Goal: Task Accomplishment & Management: Manage account settings

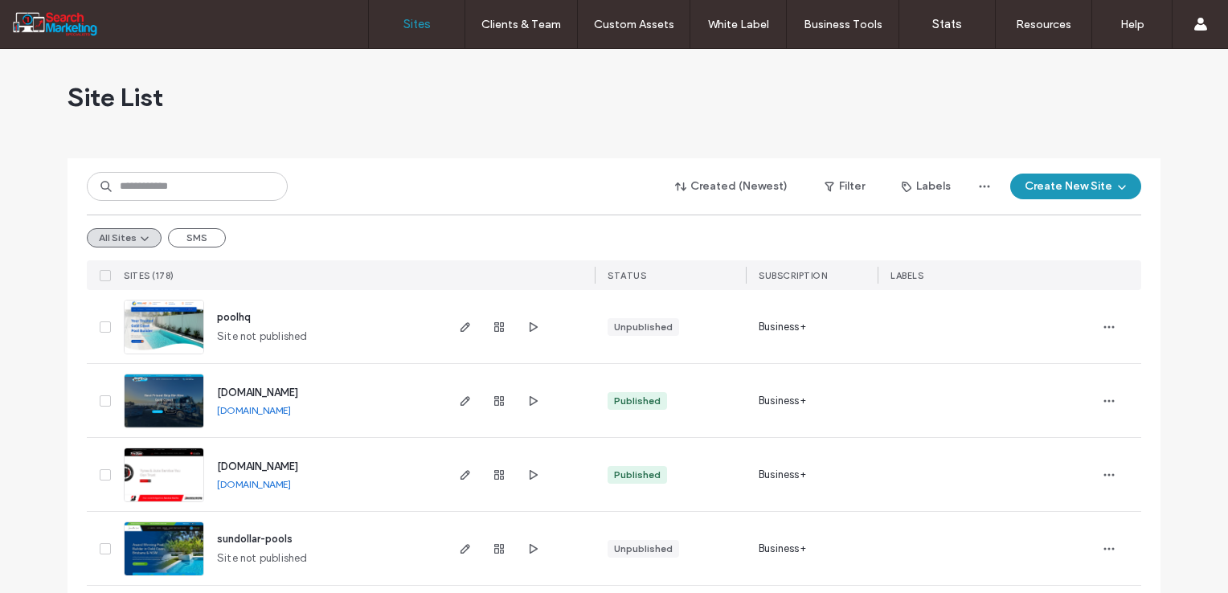
click at [726, 88] on div "Site List" at bounding box center [614, 97] width 1093 height 96
click at [207, 178] on input at bounding box center [187, 186] width 201 height 29
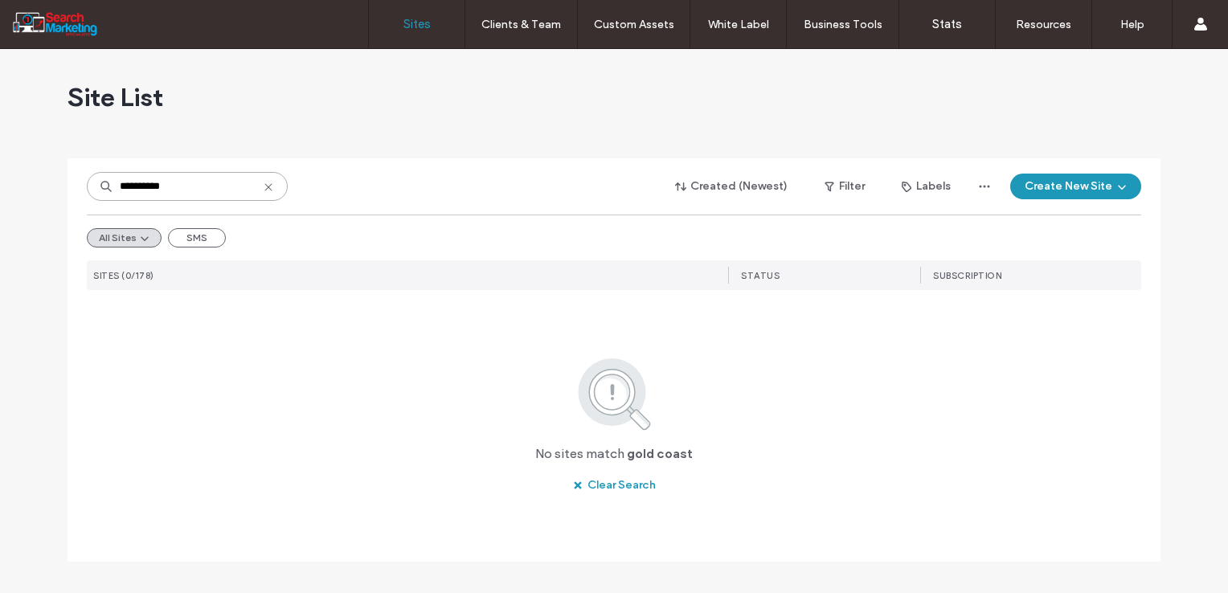
drag, startPoint x: 178, startPoint y: 186, endPoint x: 164, endPoint y: 183, distance: 14.0
click at [177, 186] on input "**********" at bounding box center [187, 186] width 201 height 29
click at [150, 184] on input "**********" at bounding box center [187, 186] width 201 height 29
click at [144, 190] on input "**********" at bounding box center [187, 186] width 201 height 29
click at [146, 190] on input "**********" at bounding box center [187, 186] width 201 height 29
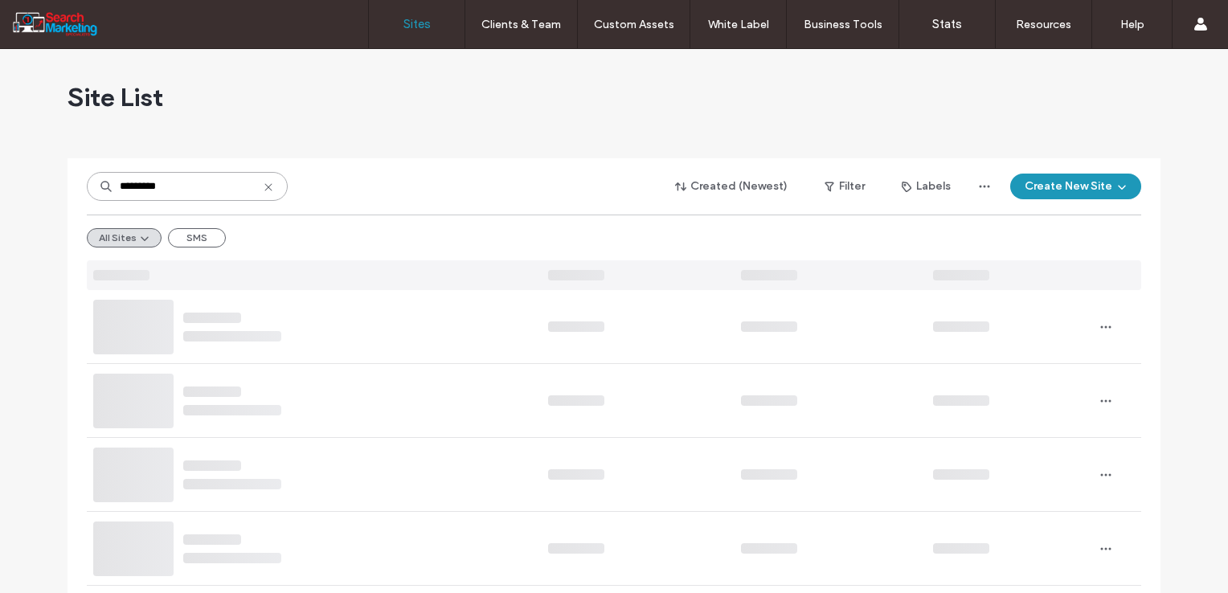
click at [187, 194] on input "*********" at bounding box center [187, 186] width 201 height 29
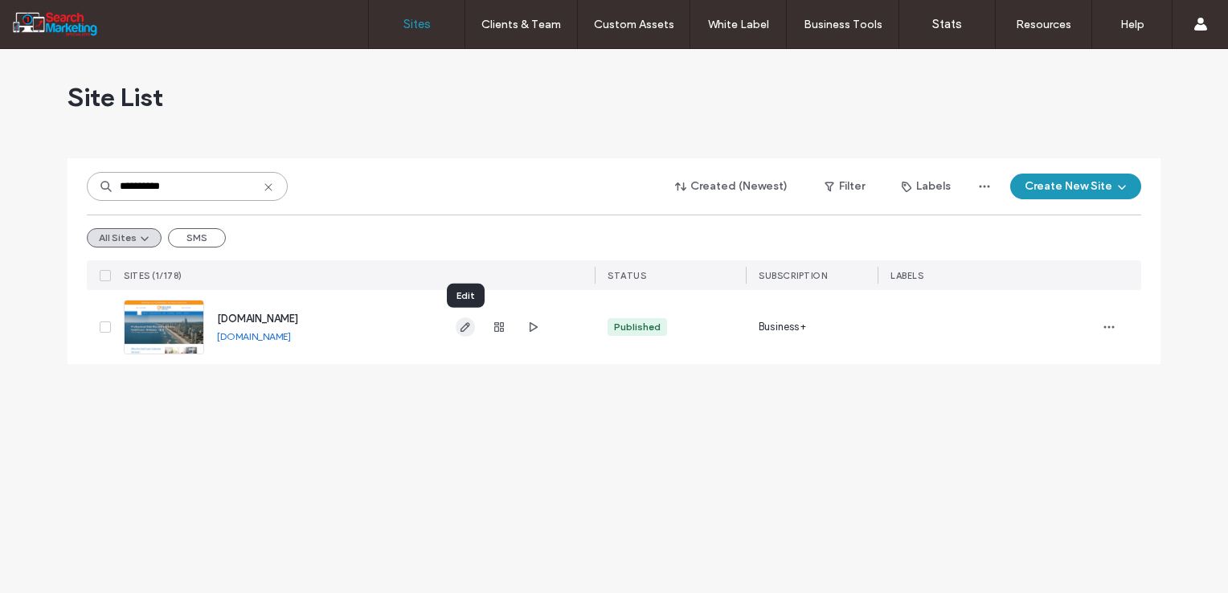
type input "**********"
click at [463, 326] on icon "button" at bounding box center [465, 327] width 13 height 13
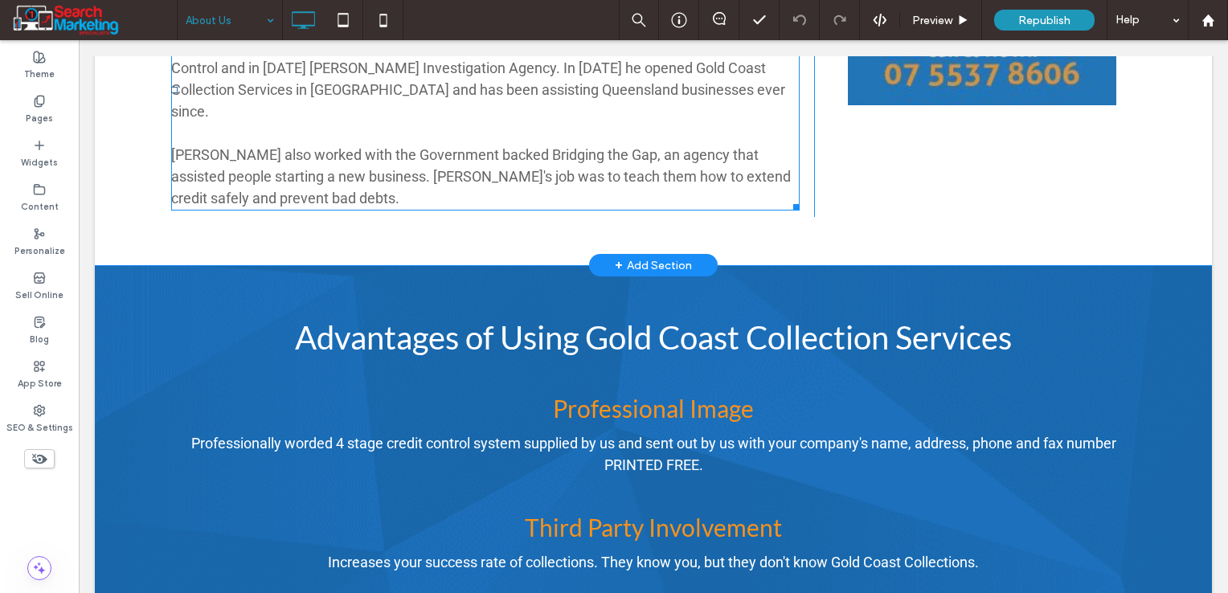
scroll to position [1045, 0]
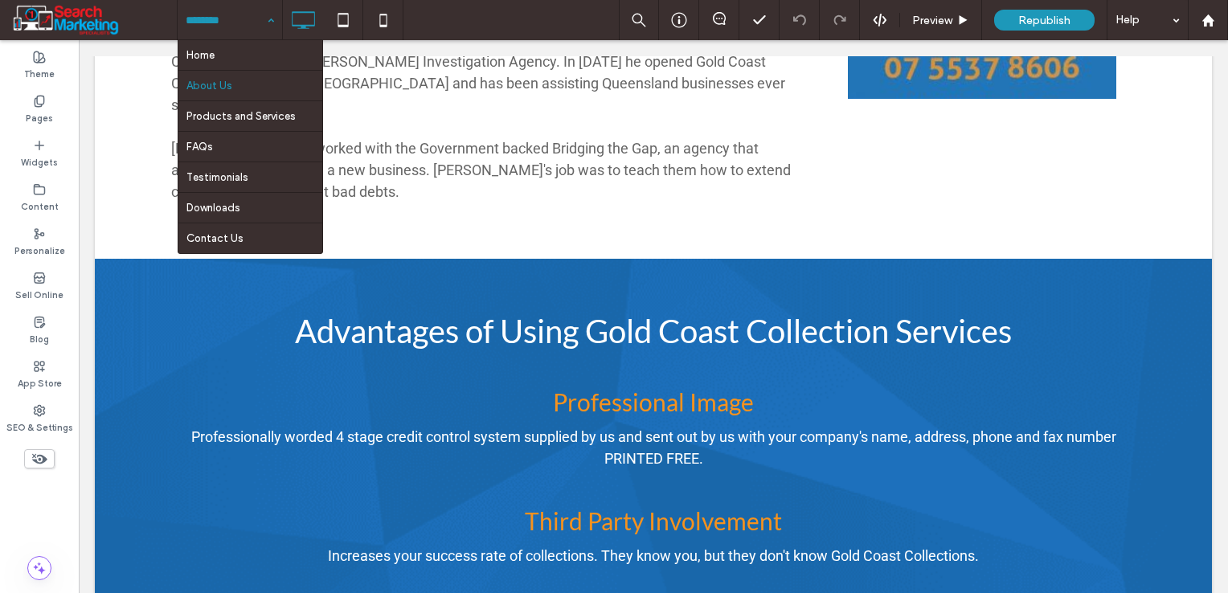
click at [212, 20] on input at bounding box center [226, 20] width 80 height 40
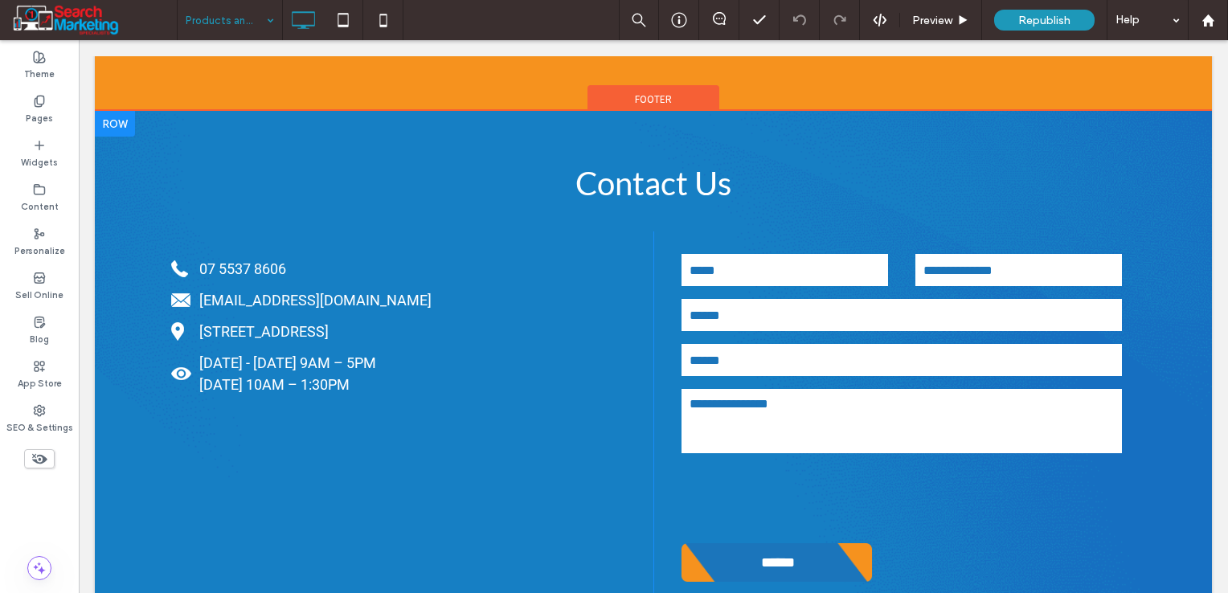
scroll to position [2653, 0]
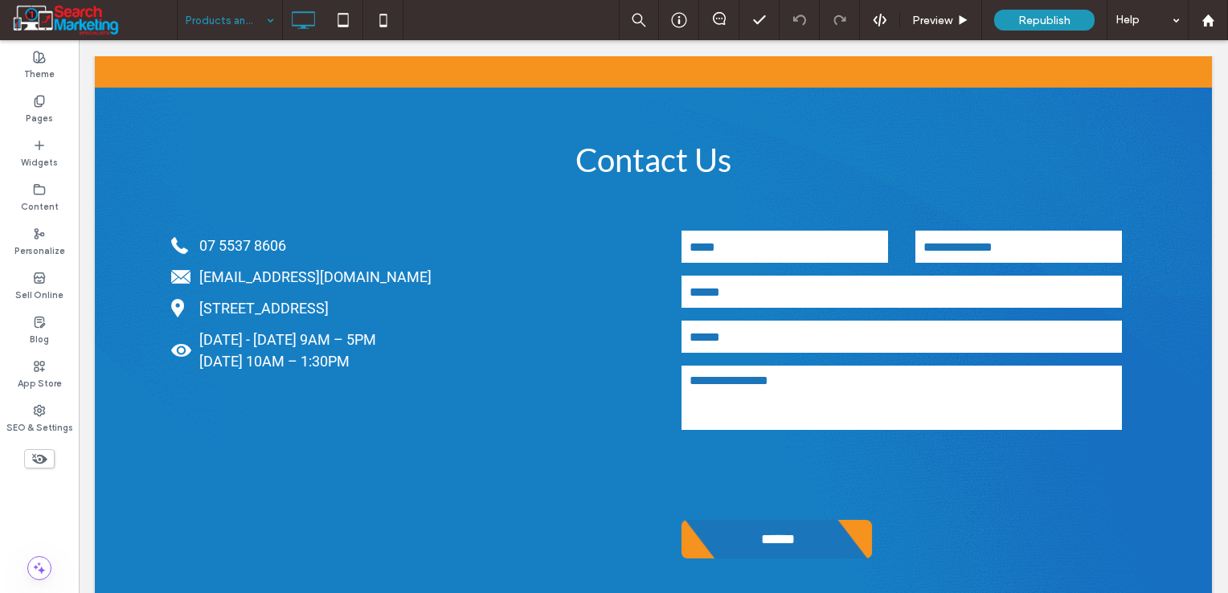
click at [260, 24] on div "Products and Services" at bounding box center [230, 20] width 105 height 40
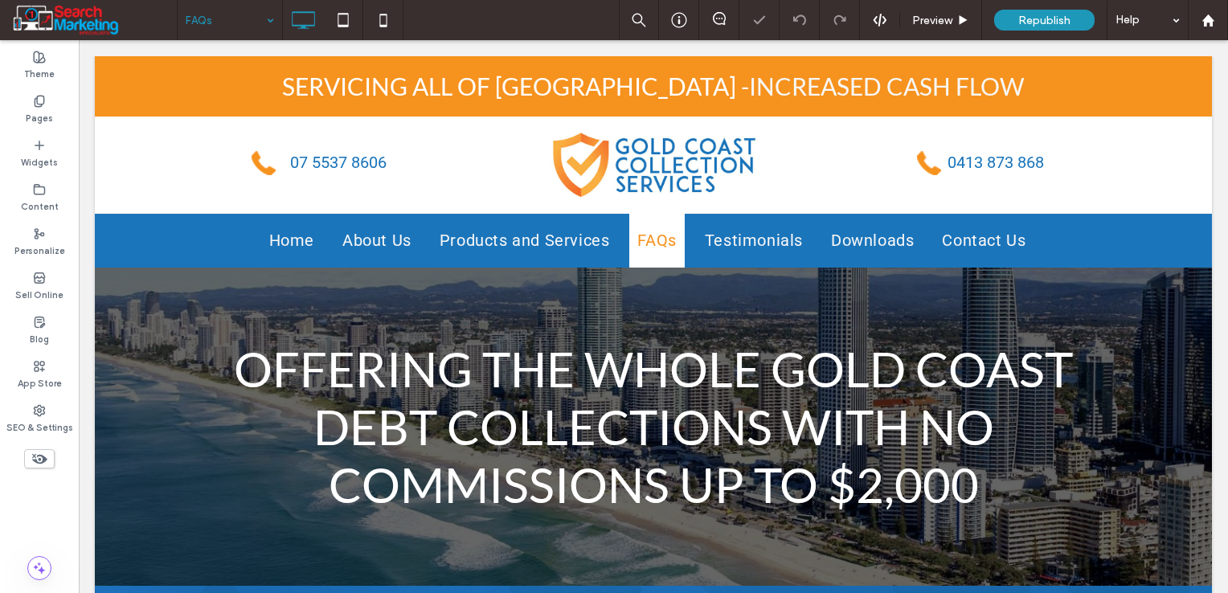
scroll to position [482, 0]
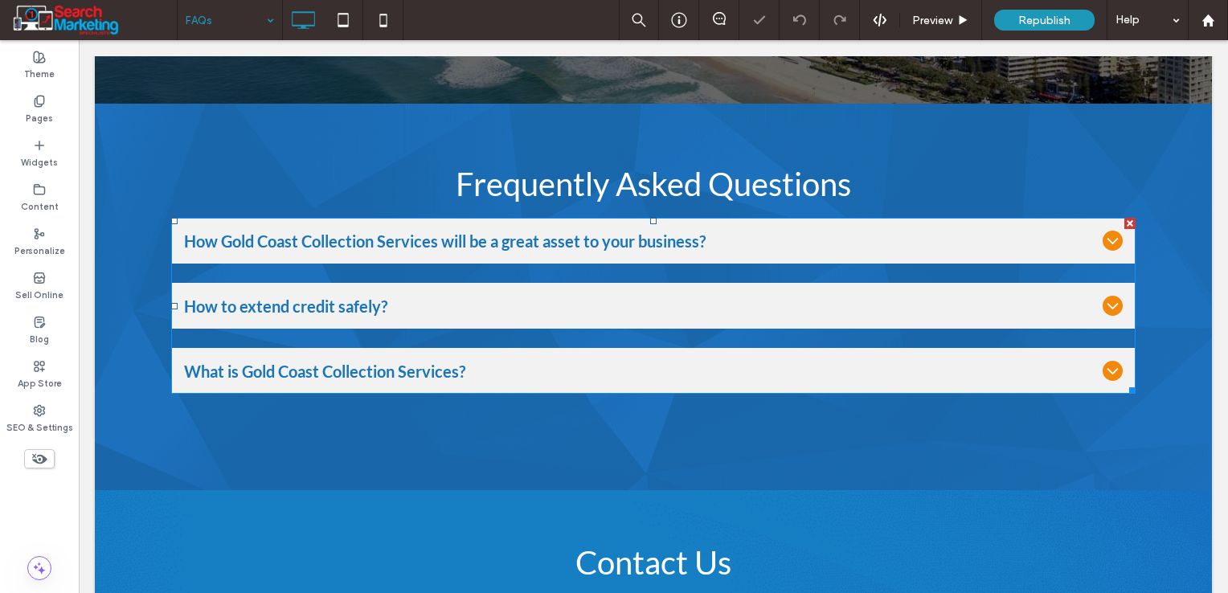
click at [563, 285] on div "How to extend credit safely?" at bounding box center [653, 306] width 965 height 46
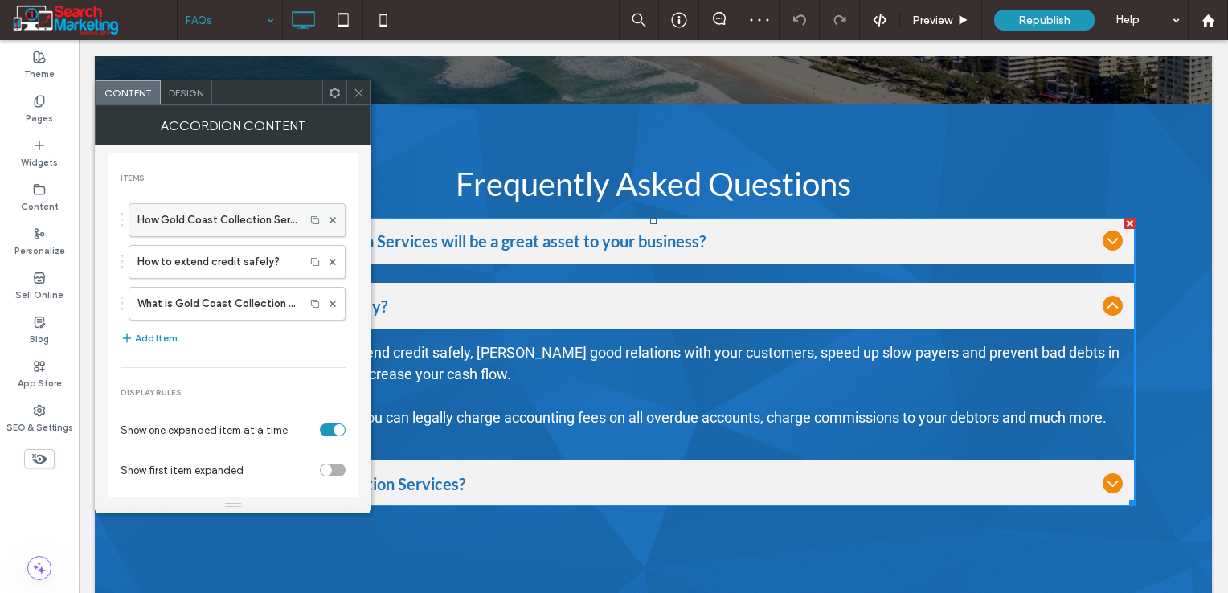
click at [259, 229] on label "How Gold Coast Collection Services will be a great asset to your business?" at bounding box center [216, 220] width 159 height 32
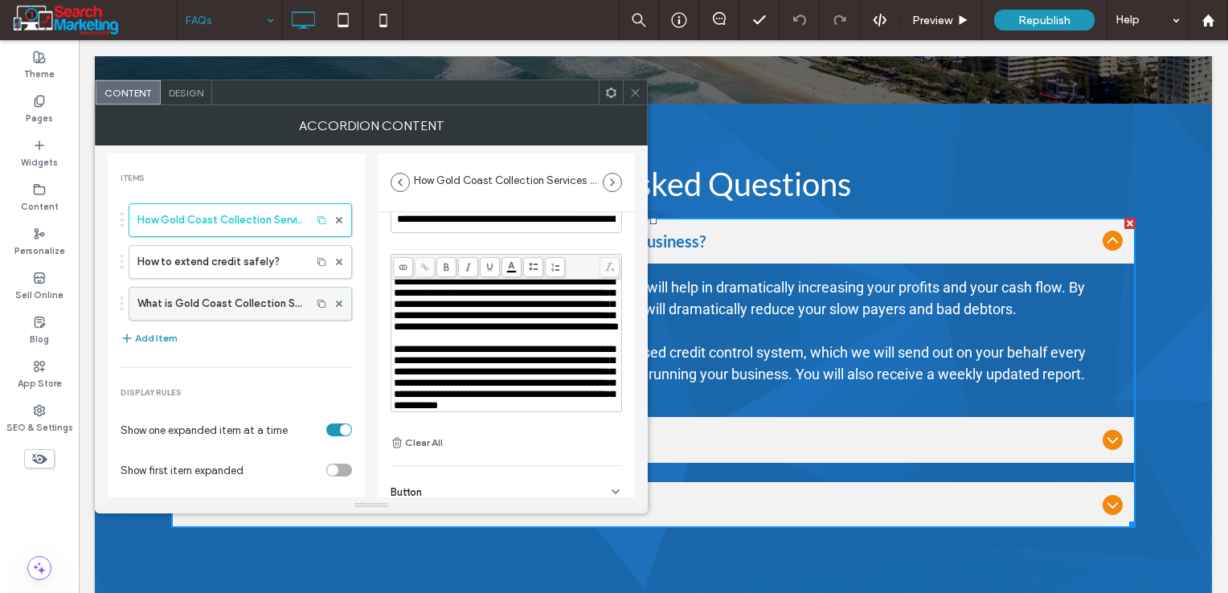
scroll to position [80, 0]
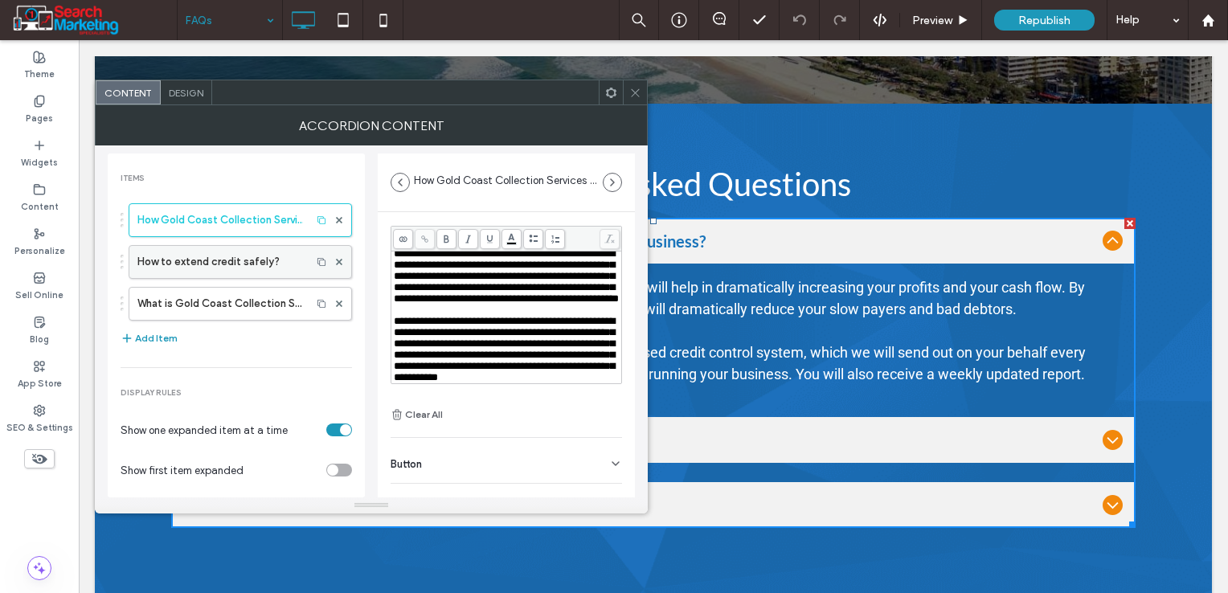
click at [189, 265] on label "How to extend credit safely?" at bounding box center [220, 262] width 166 height 32
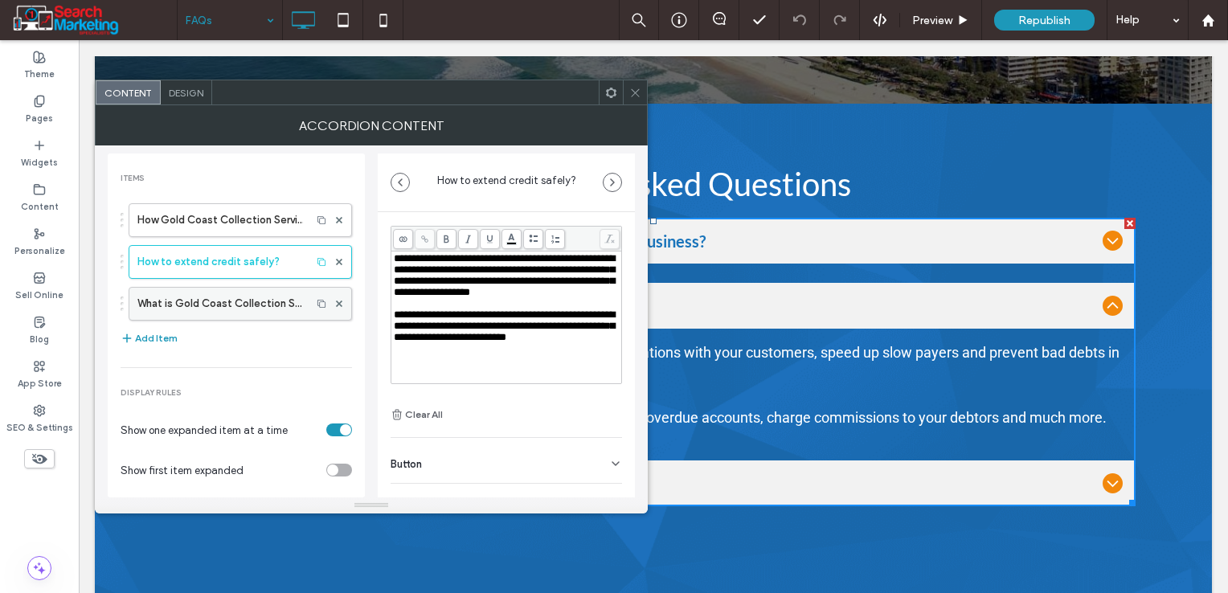
scroll to position [12, 0]
click at [183, 297] on label "What is Gold Coast Collection Services?" at bounding box center [220, 304] width 166 height 32
type input "**********"
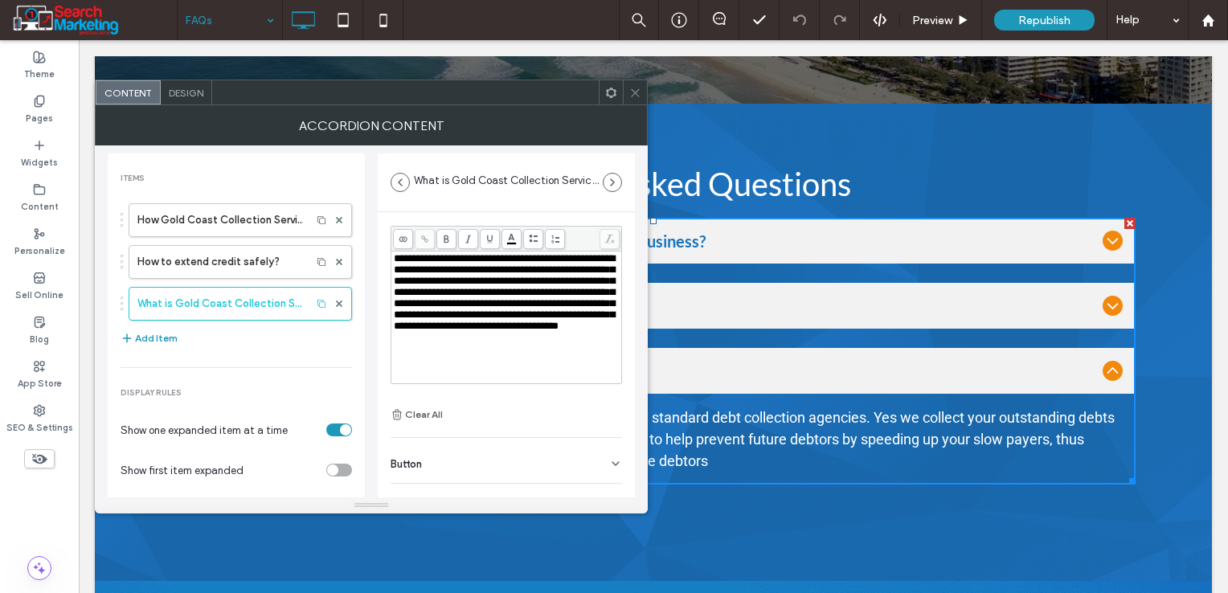
click at [636, 96] on icon at bounding box center [636, 93] width 12 height 12
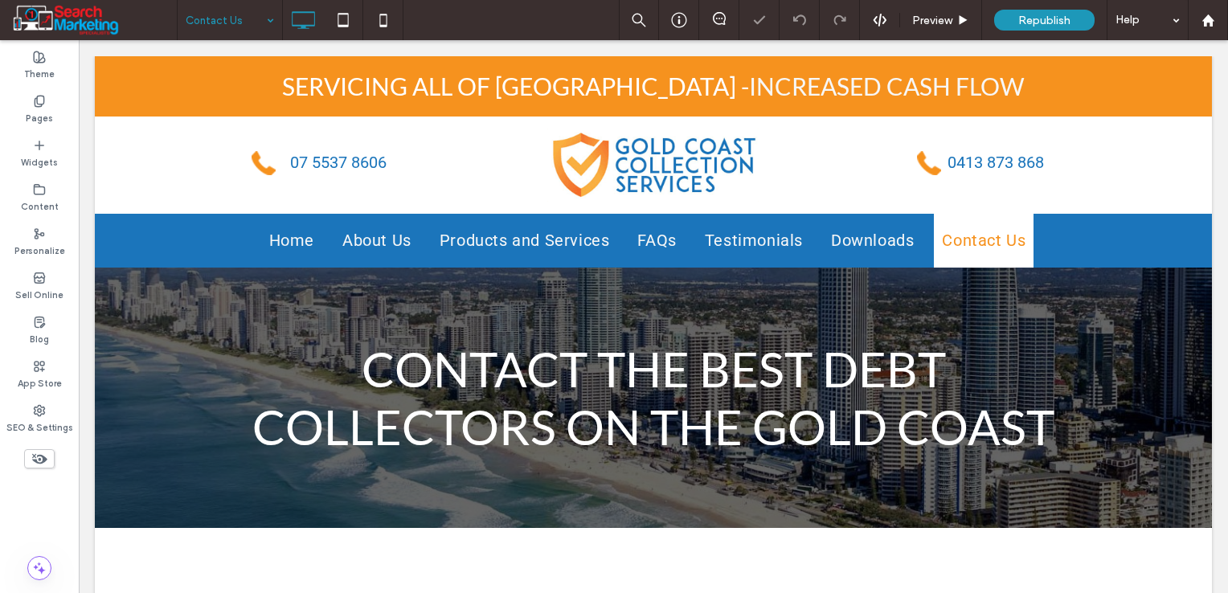
click at [228, 21] on input at bounding box center [226, 20] width 80 height 40
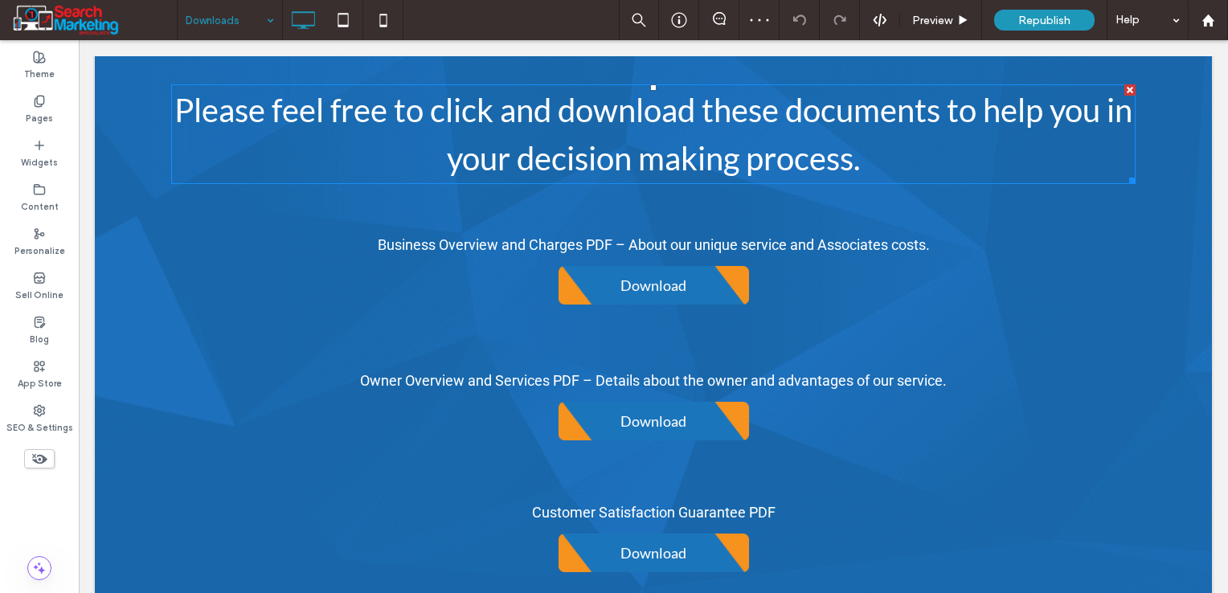
scroll to position [563, 0]
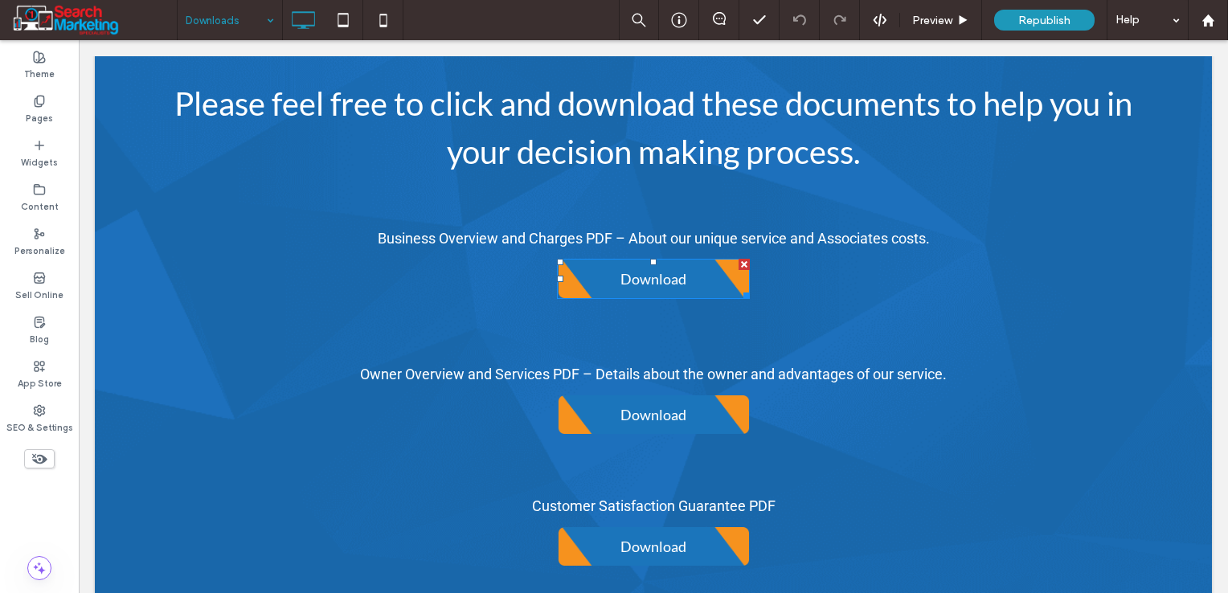
click at [650, 262] on span "Download" at bounding box center [653, 279] width 77 height 34
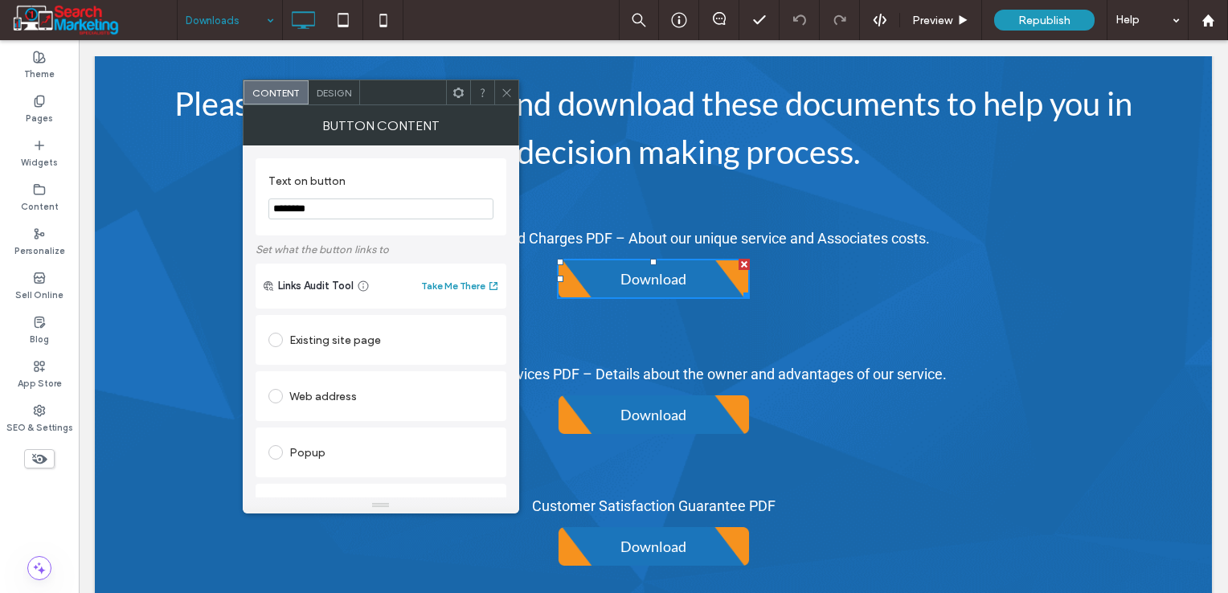
scroll to position [312, 0]
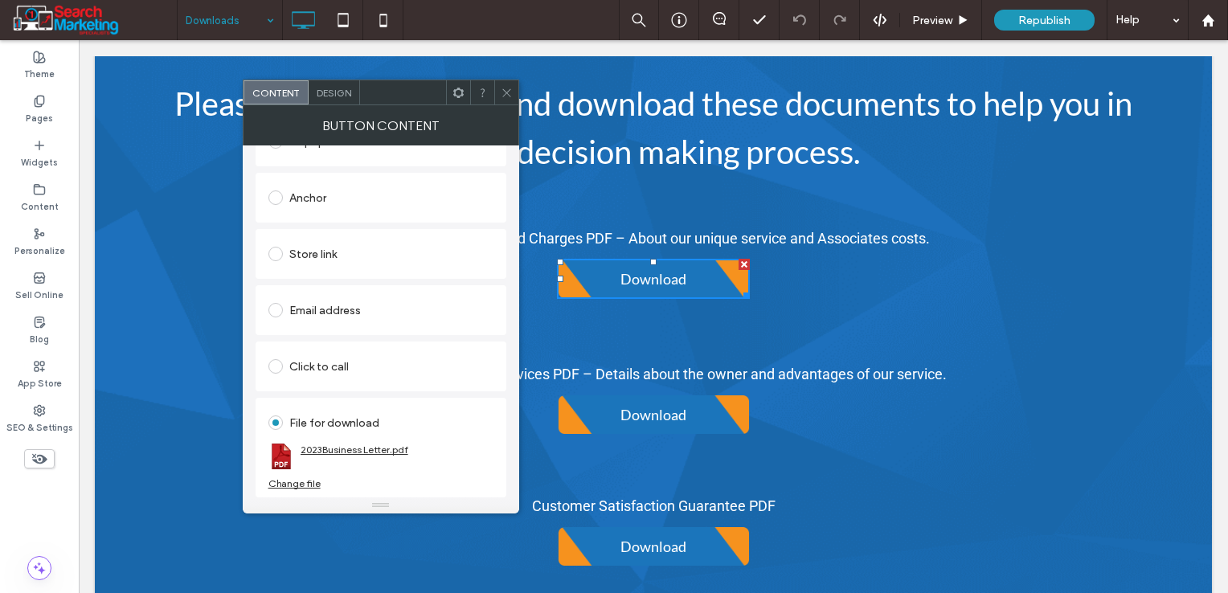
click at [351, 449] on link "2023Business Letter.pdf" at bounding box center [355, 450] width 108 height 12
click at [295, 489] on div "Change file" at bounding box center [295, 484] width 52 height 12
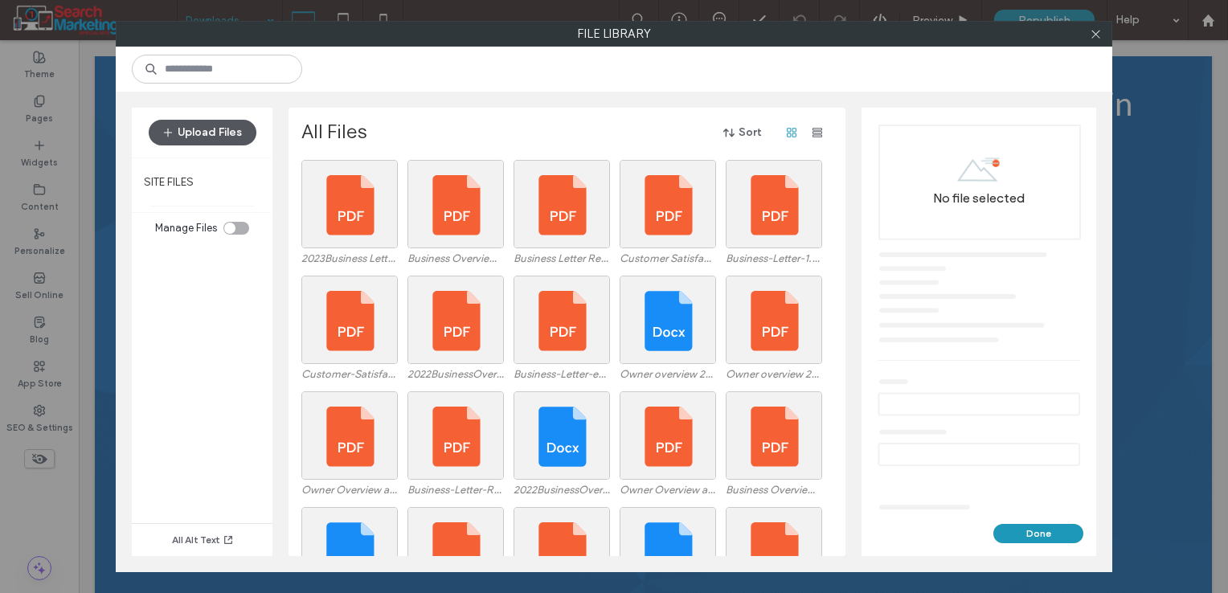
click at [234, 136] on button "Upload Files" at bounding box center [203, 133] width 108 height 26
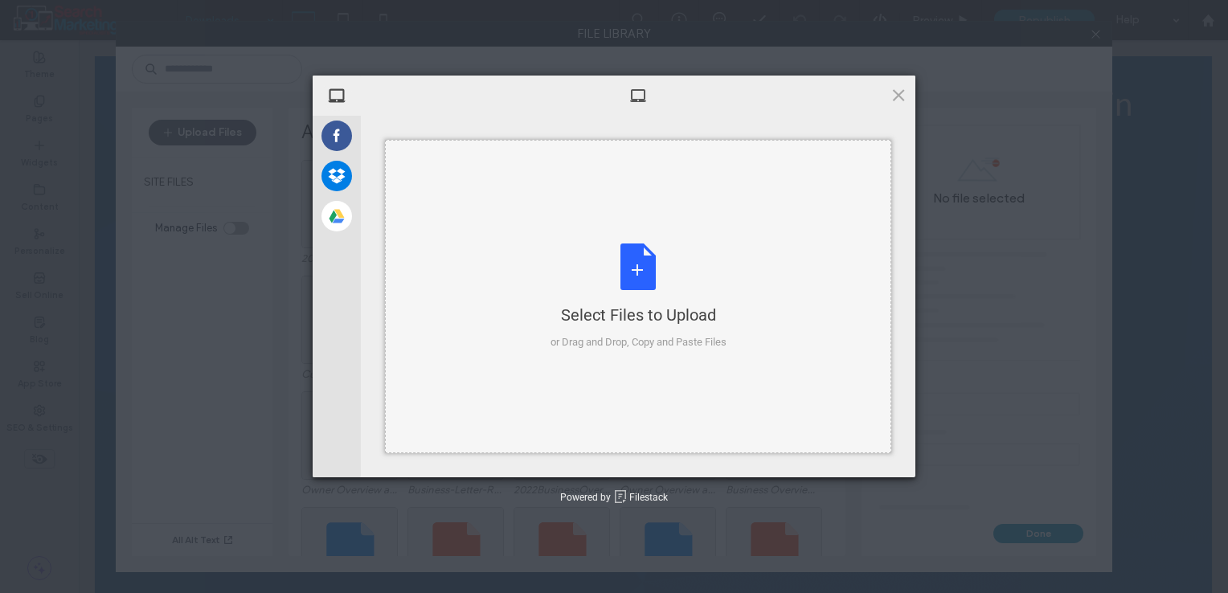
click at [643, 269] on div "Select Files to Upload or Drag and Drop, Copy and Paste Files" at bounding box center [639, 297] width 176 height 107
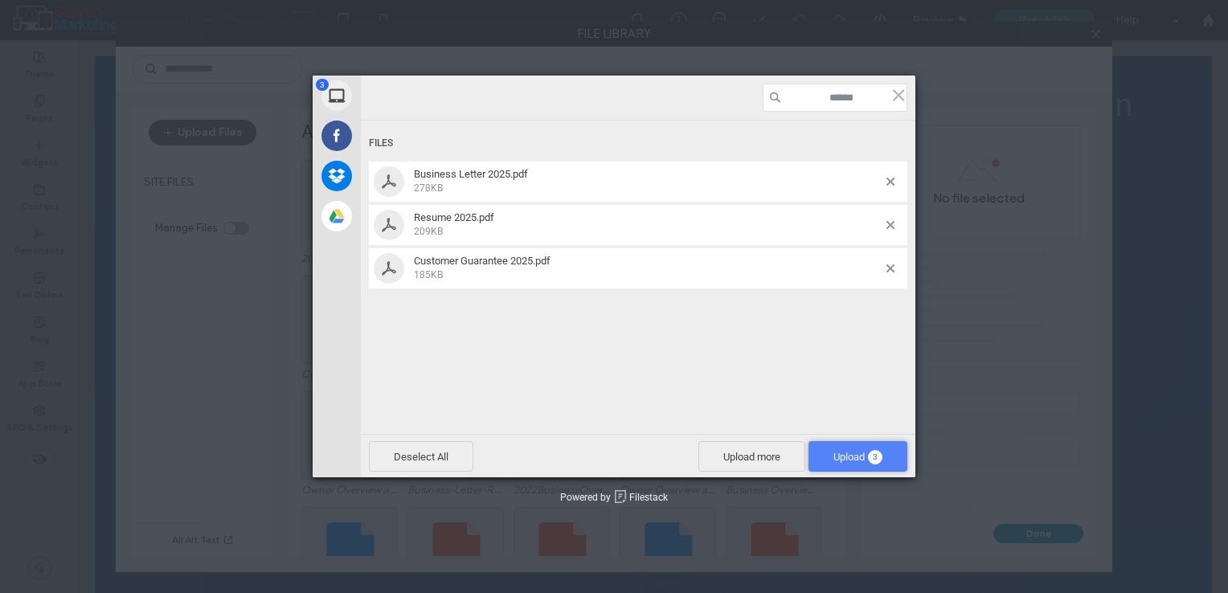
click at [853, 453] on span "Upload 3" at bounding box center [858, 457] width 49 height 12
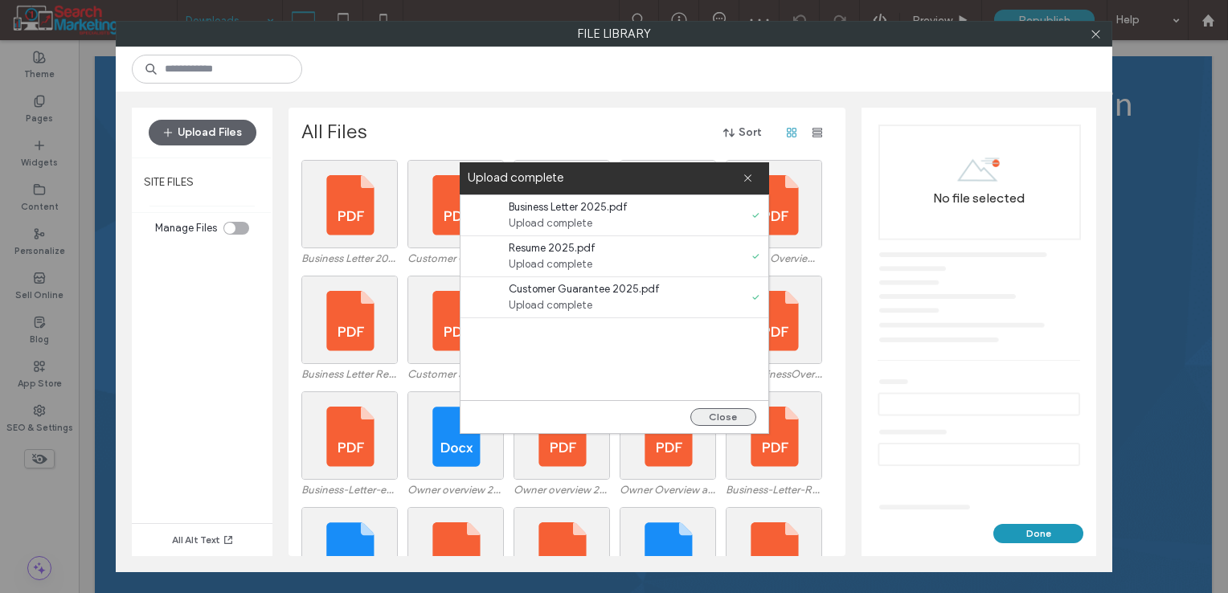
click at [743, 416] on button "Close" at bounding box center [724, 417] width 66 height 18
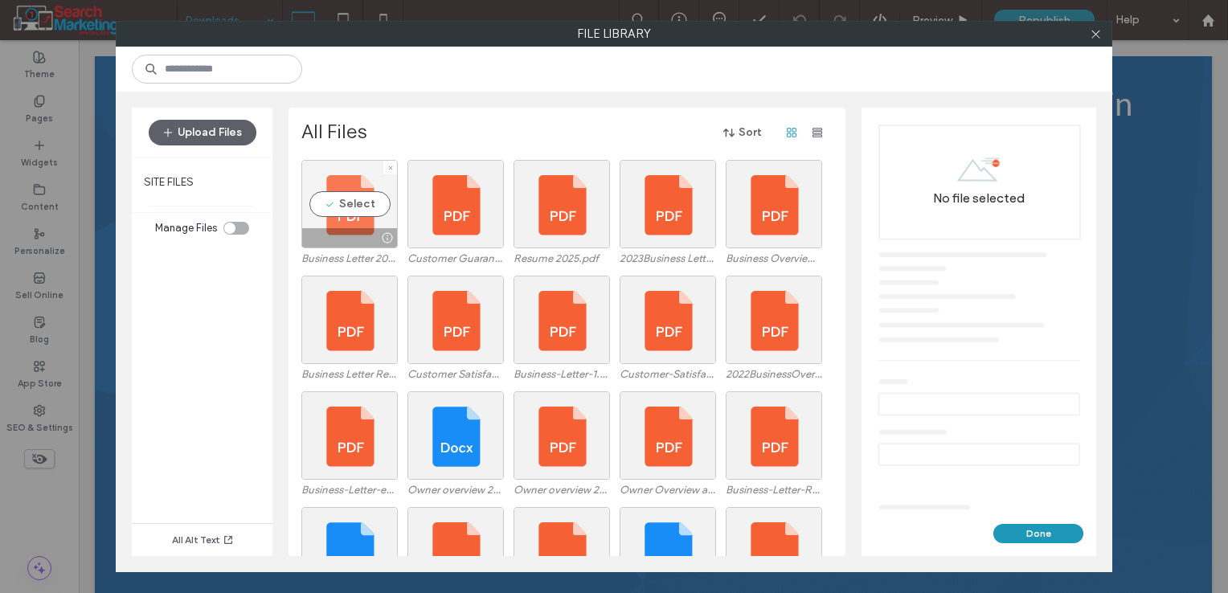
click at [347, 211] on div "Select" at bounding box center [349, 204] width 96 height 88
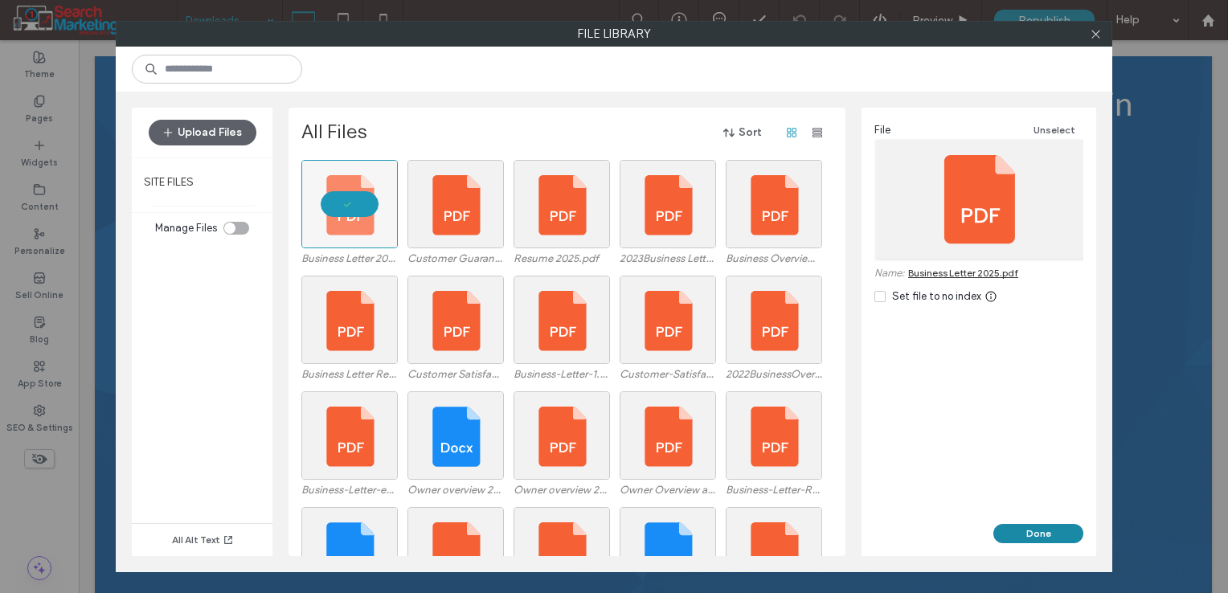
drag, startPoint x: 1014, startPoint y: 531, endPoint x: 933, endPoint y: 491, distance: 89.9
click at [1014, 531] on button "Done" at bounding box center [1039, 533] width 90 height 19
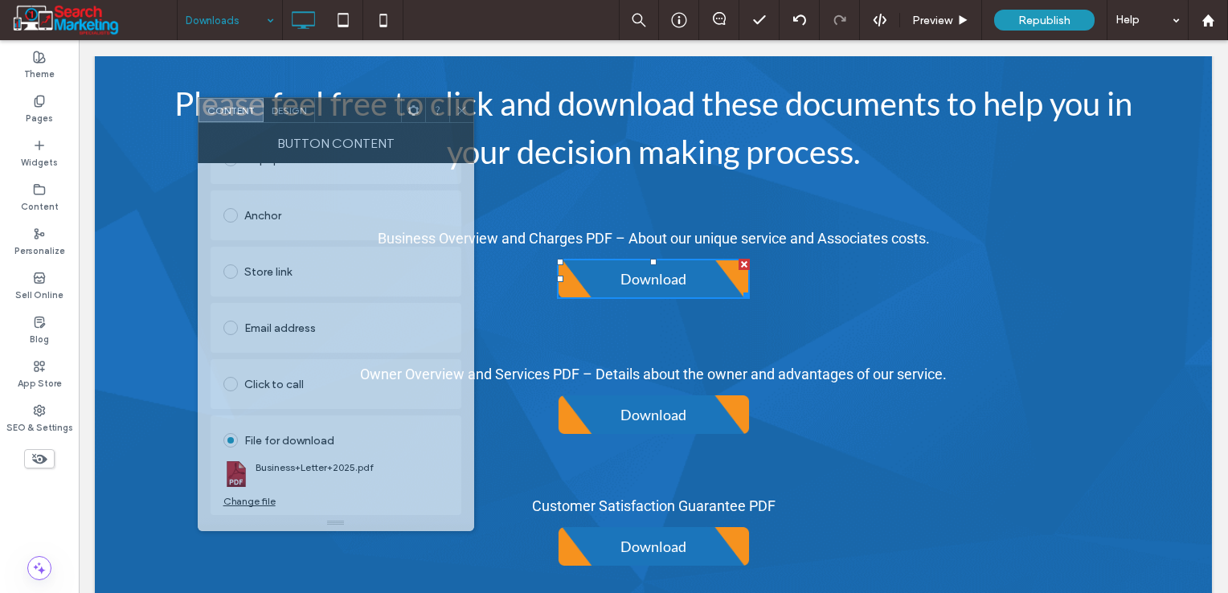
drag, startPoint x: 411, startPoint y: 100, endPoint x: 370, endPoint y: 117, distance: 44.7
click at [370, 117] on div at bounding box center [358, 110] width 86 height 24
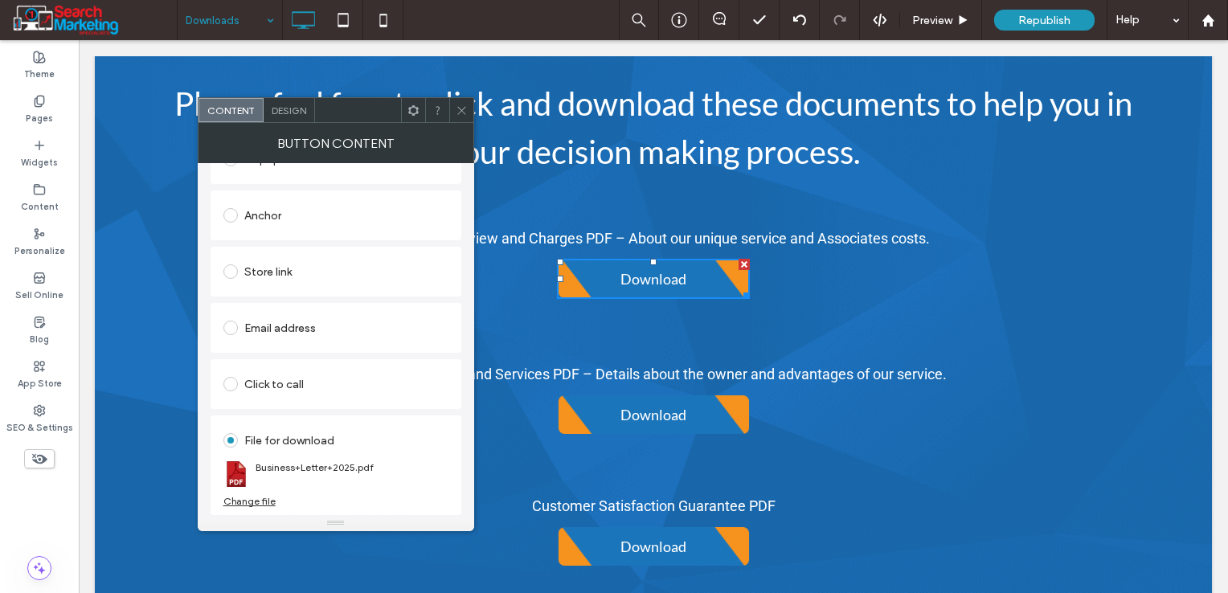
click at [457, 108] on icon at bounding box center [462, 111] width 12 height 12
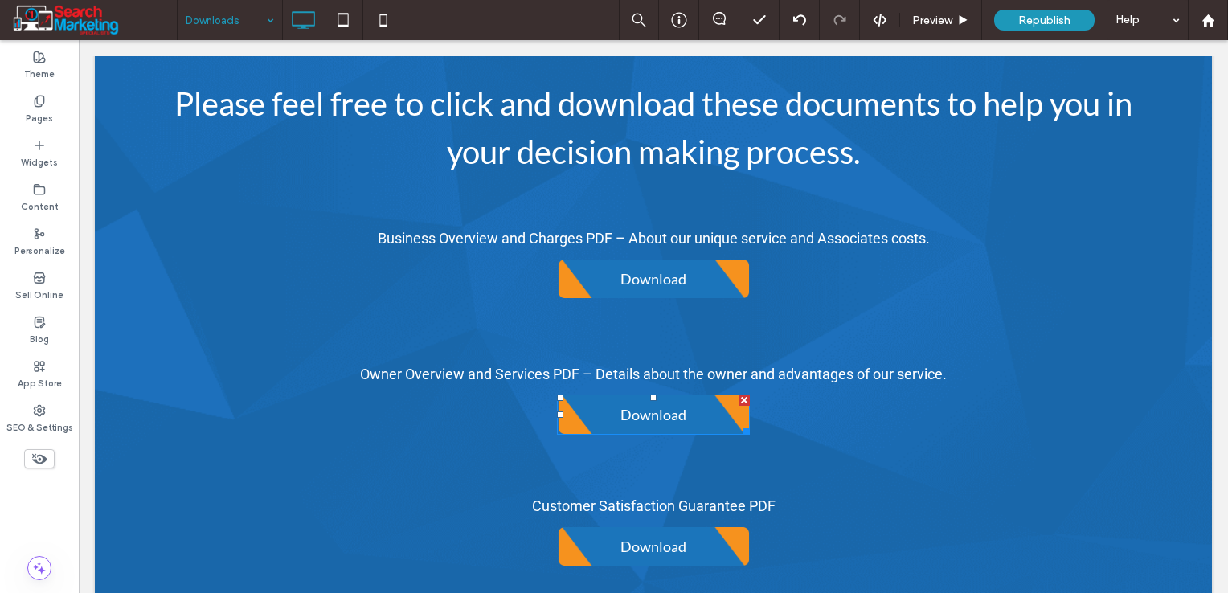
click at [650, 398] on span "Download" at bounding box center [653, 415] width 77 height 34
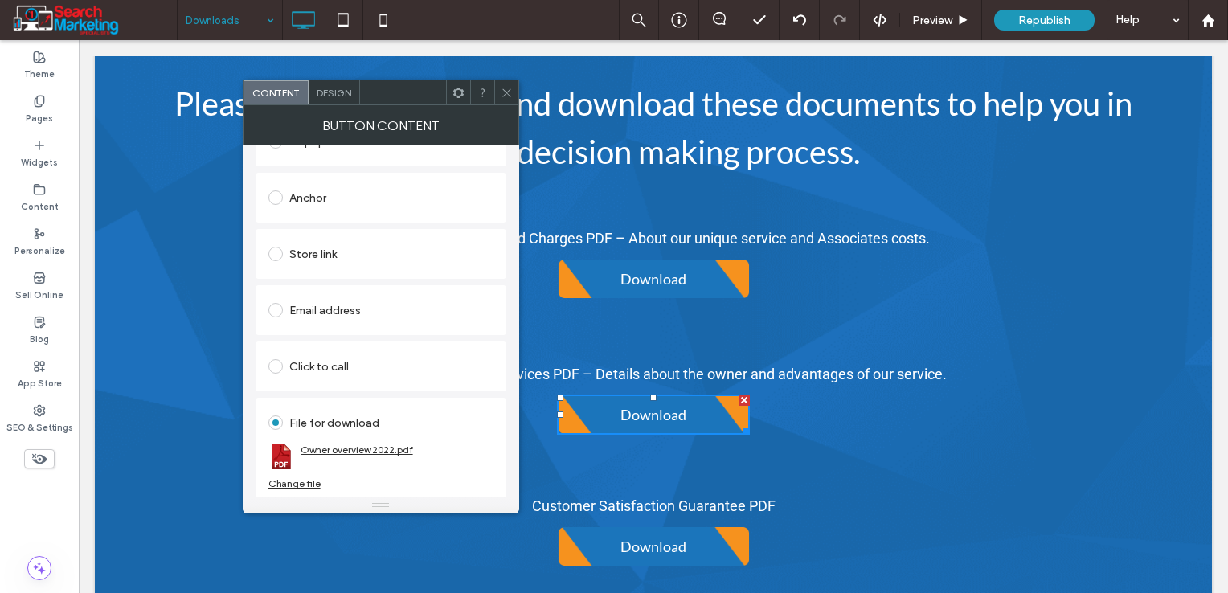
click at [378, 449] on link "Owner overview 2022.pdf" at bounding box center [357, 450] width 113 height 12
click at [306, 481] on div "Change file" at bounding box center [295, 484] width 52 height 12
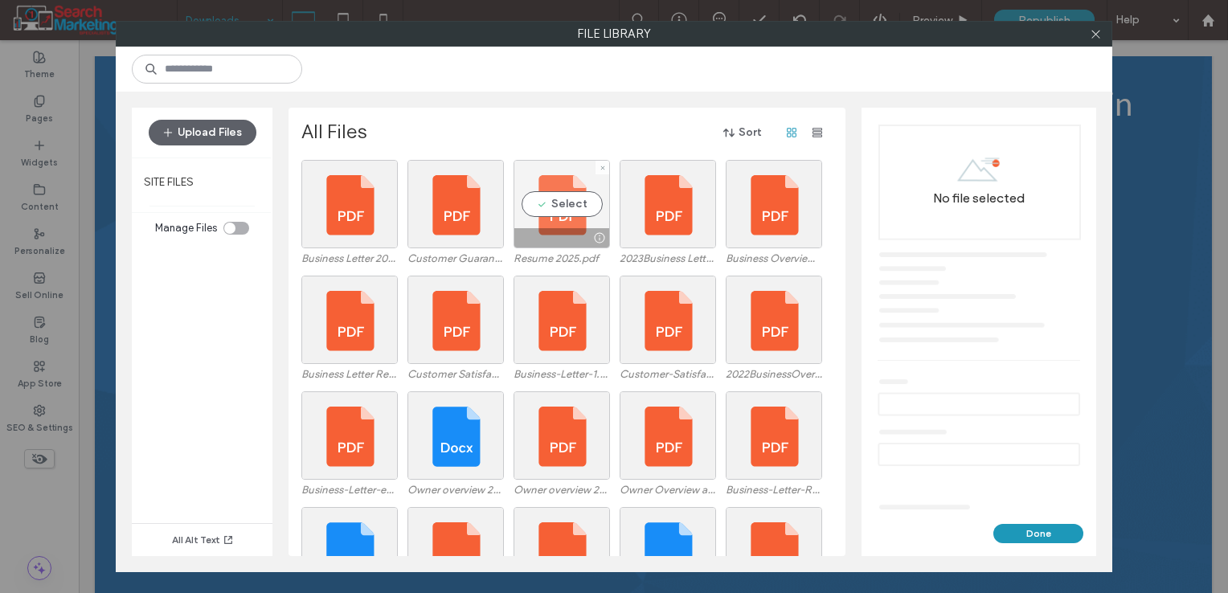
click at [553, 205] on div "Select" at bounding box center [562, 204] width 96 height 88
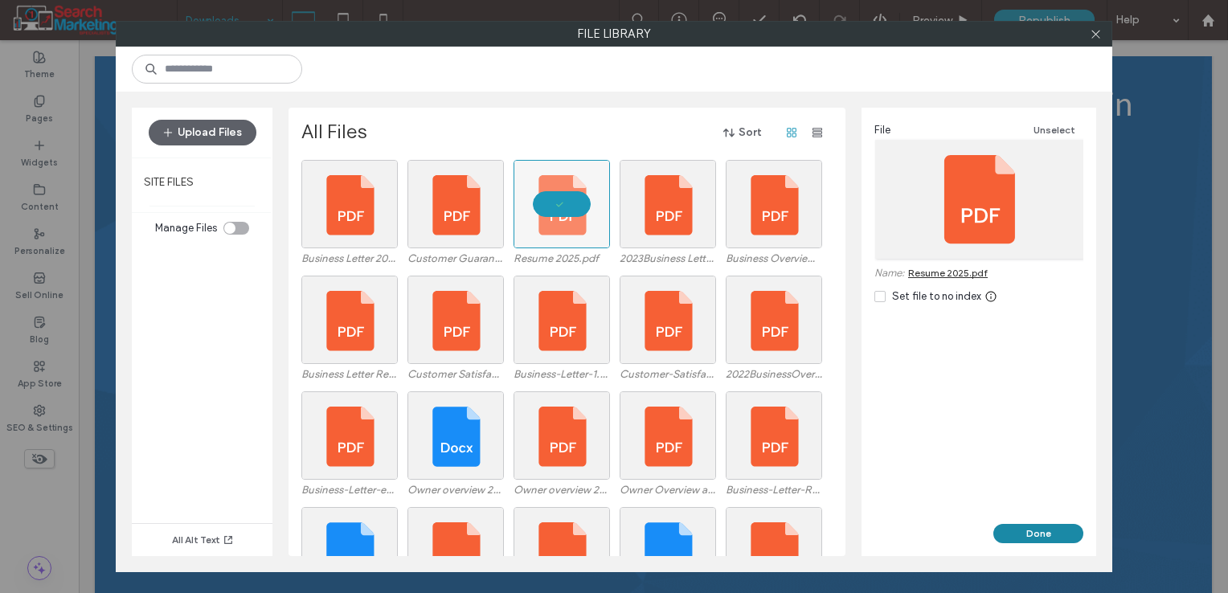
click at [1040, 530] on button "Done" at bounding box center [1039, 533] width 90 height 19
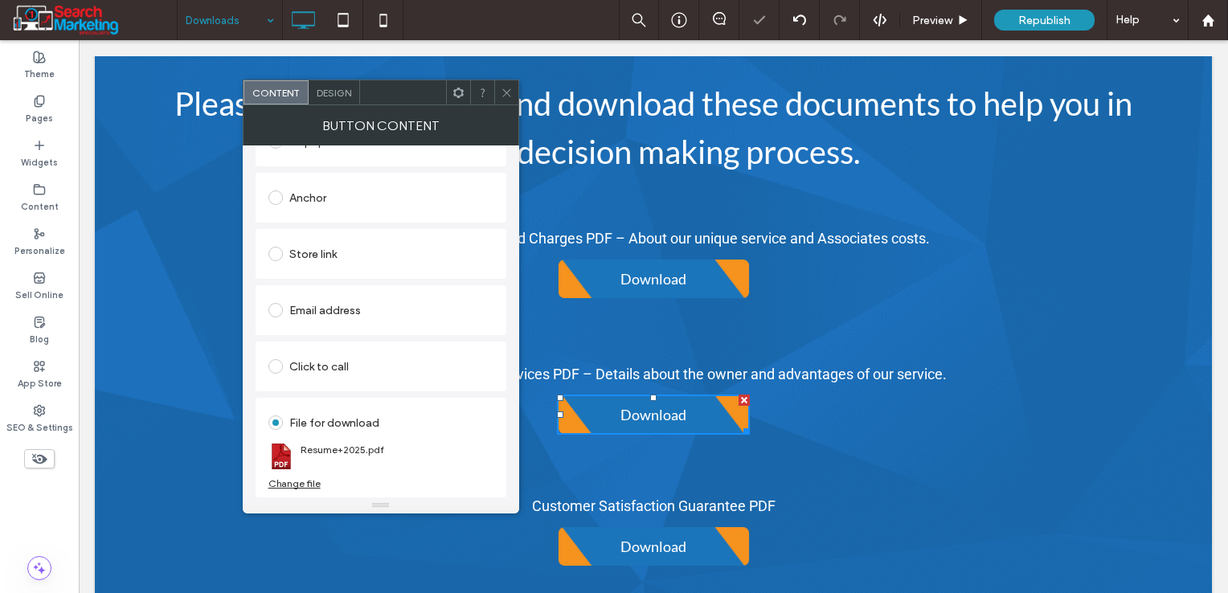
click at [502, 92] on icon at bounding box center [507, 93] width 12 height 12
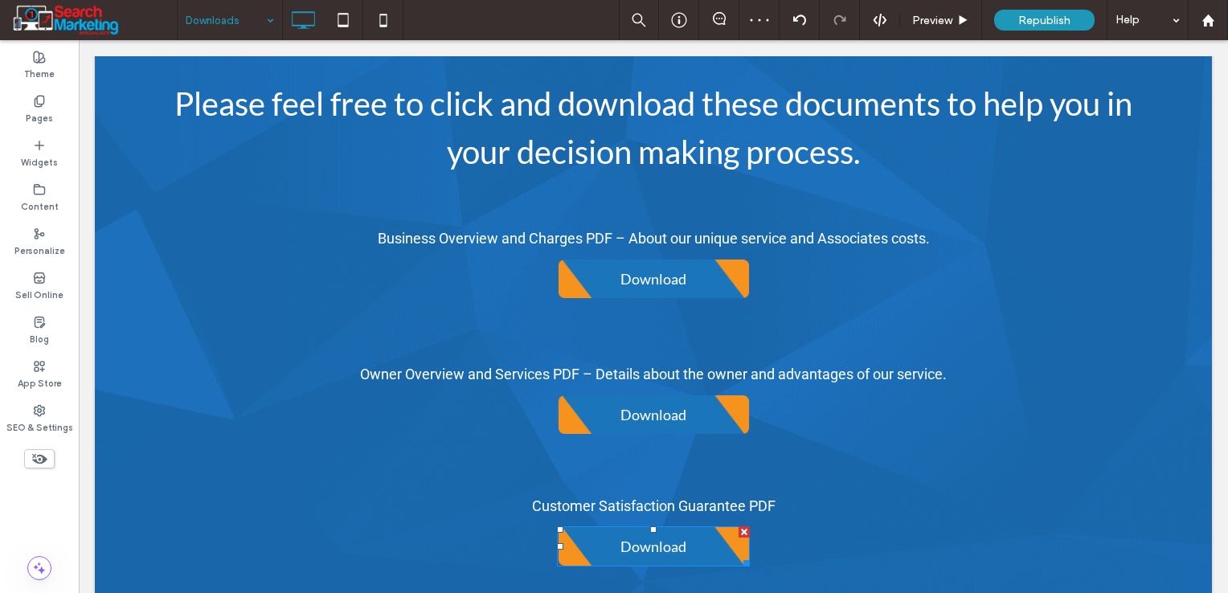
click at [624, 530] on span "Download" at bounding box center [653, 547] width 77 height 34
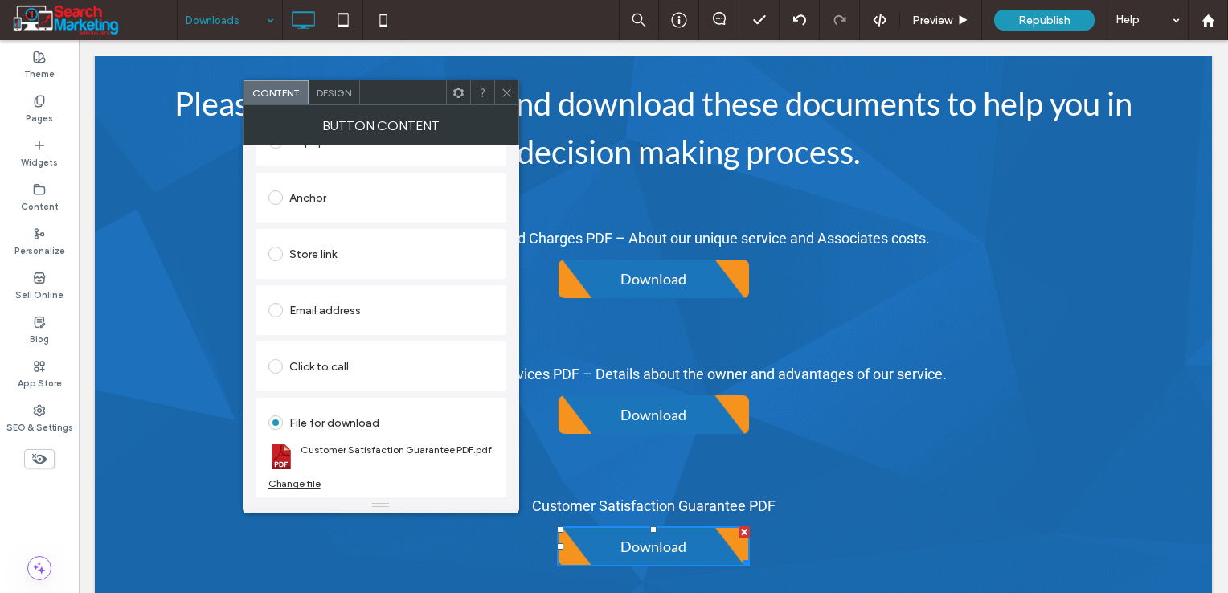
click at [303, 486] on div "Change file" at bounding box center [295, 484] width 52 height 12
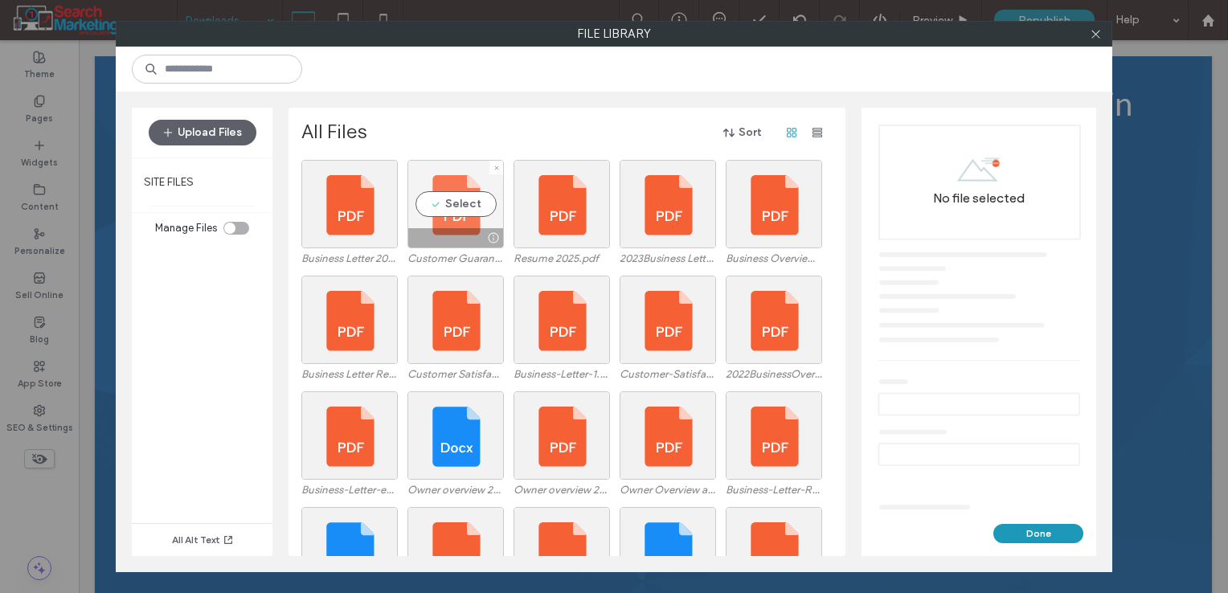
click at [466, 197] on div "Select" at bounding box center [456, 204] width 96 height 88
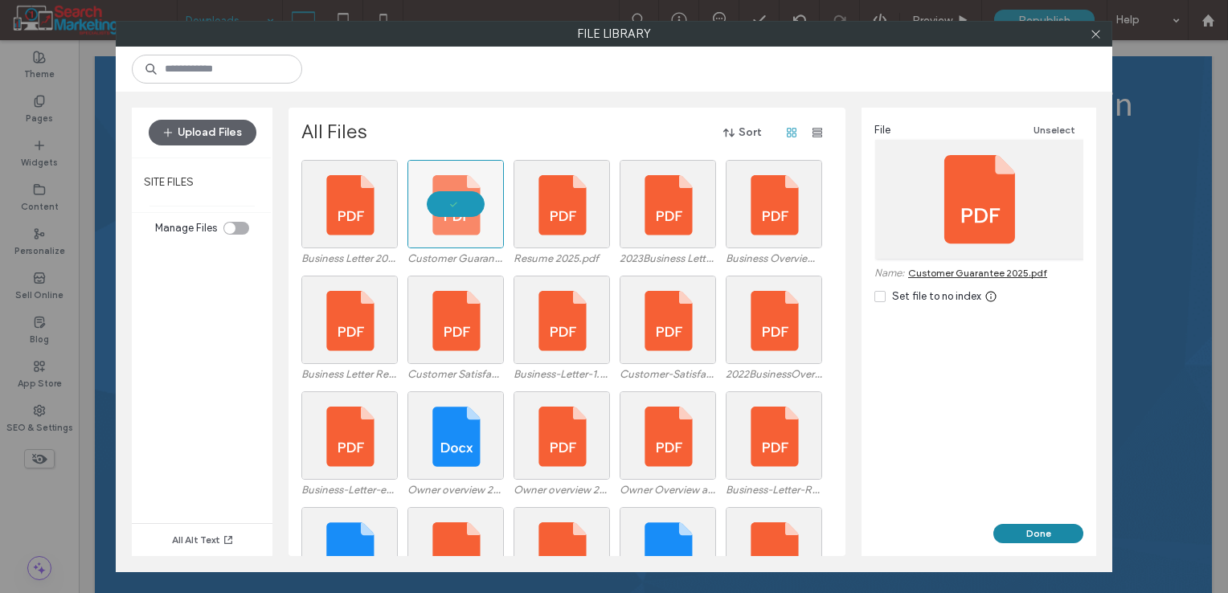
click at [1027, 526] on button "Done" at bounding box center [1039, 533] width 90 height 19
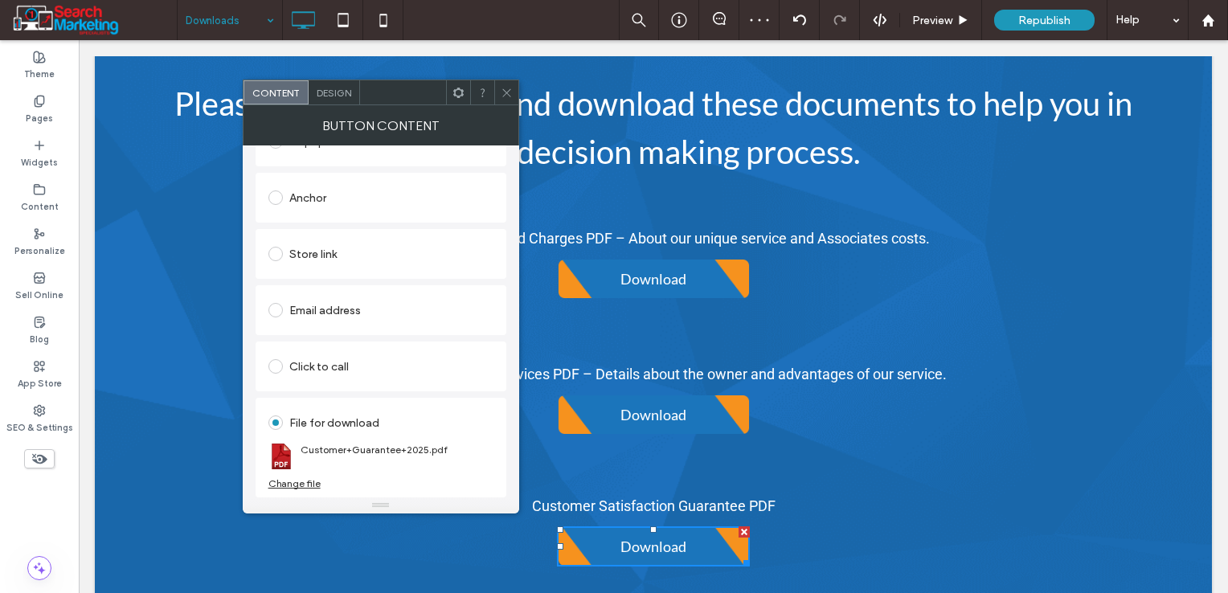
drag, startPoint x: 502, startPoint y: 92, endPoint x: 499, endPoint y: 101, distance: 9.9
click at [502, 92] on icon at bounding box center [507, 93] width 12 height 12
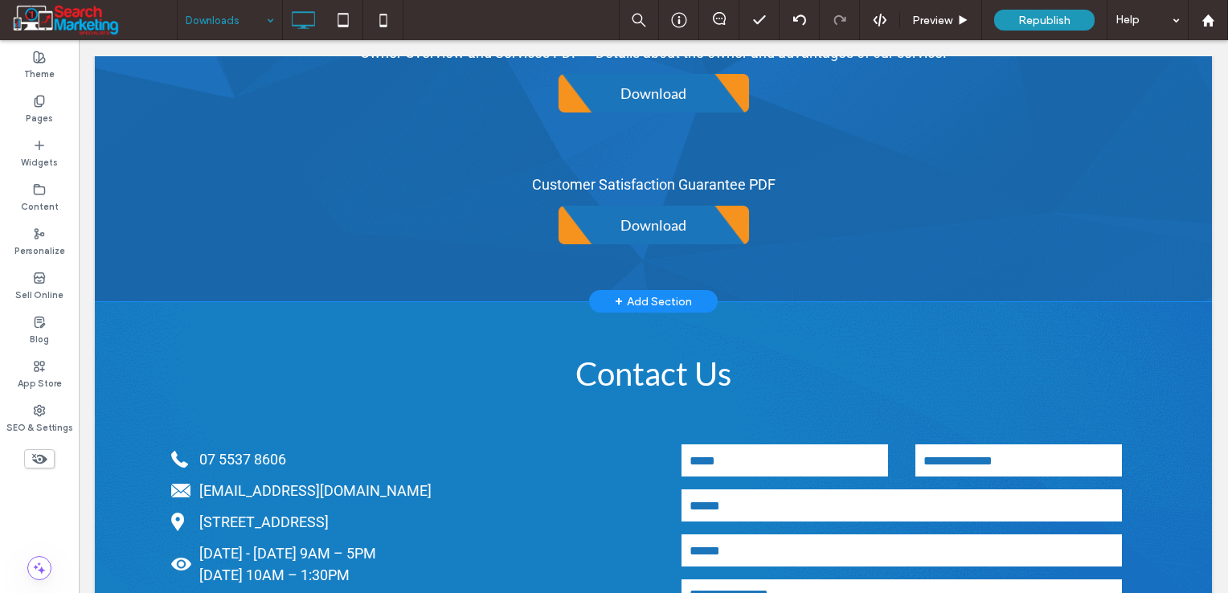
scroll to position [1045, 0]
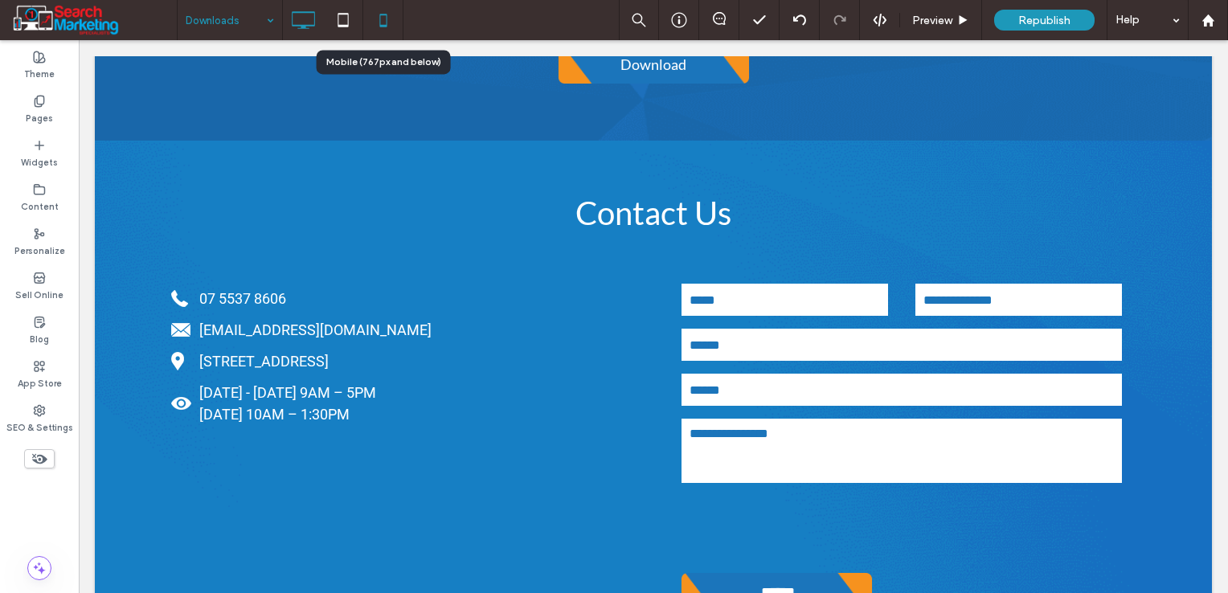
click at [380, 18] on icon at bounding box center [383, 20] width 32 height 32
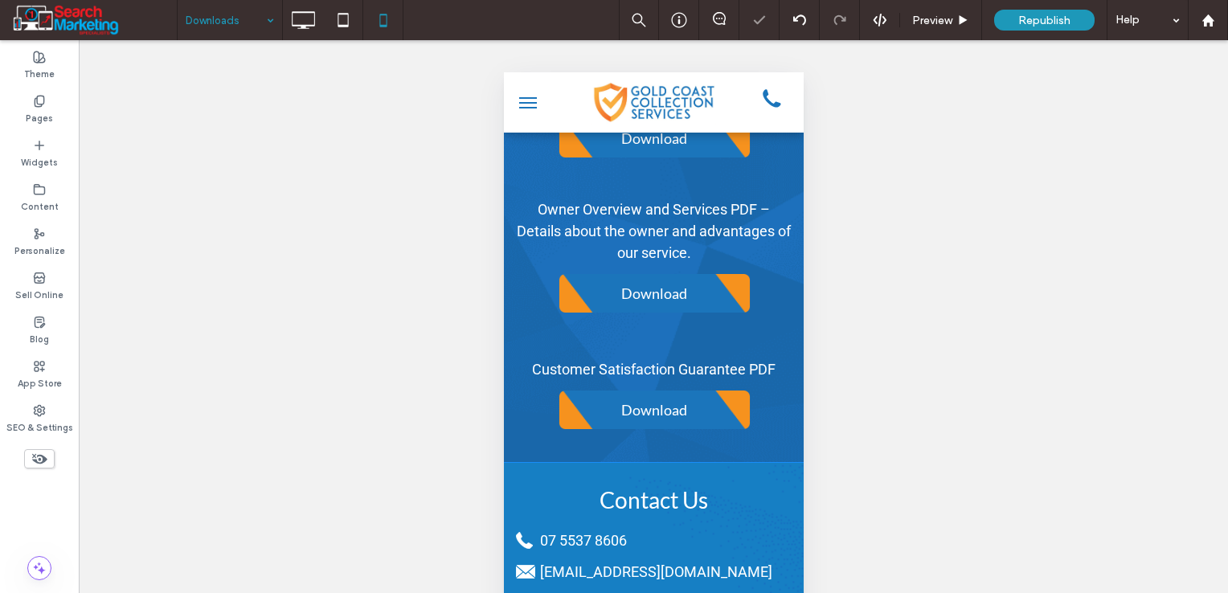
scroll to position [402, 0]
click at [617, 155] on span "Download" at bounding box center [653, 138] width 77 height 34
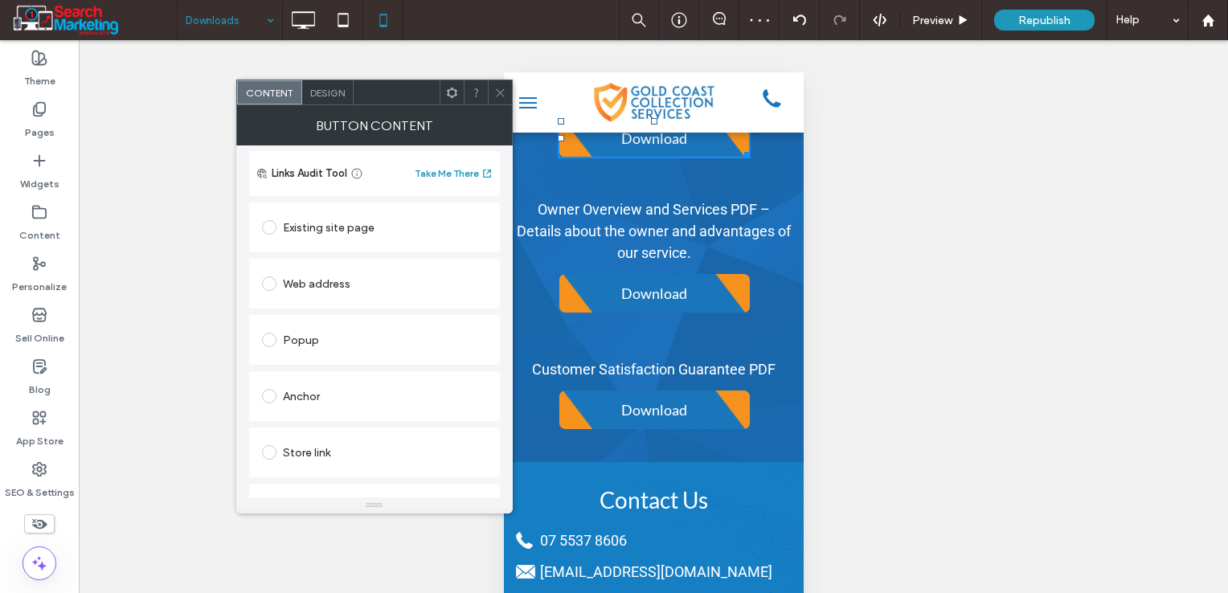
scroll to position [312, 0]
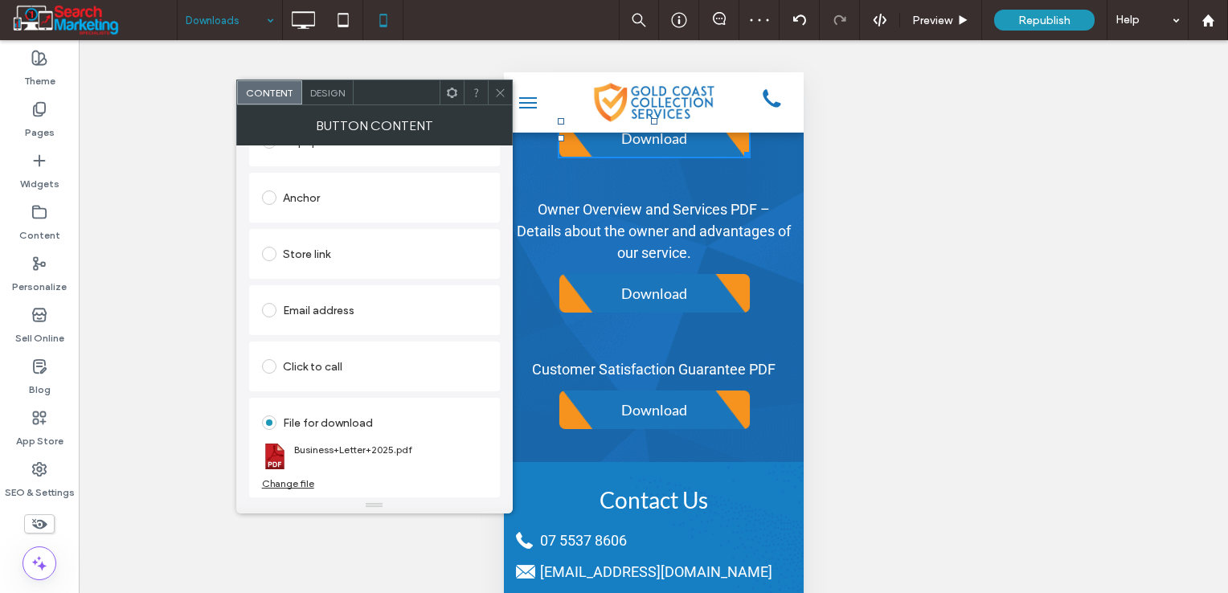
click at [502, 92] on icon at bounding box center [500, 93] width 12 height 12
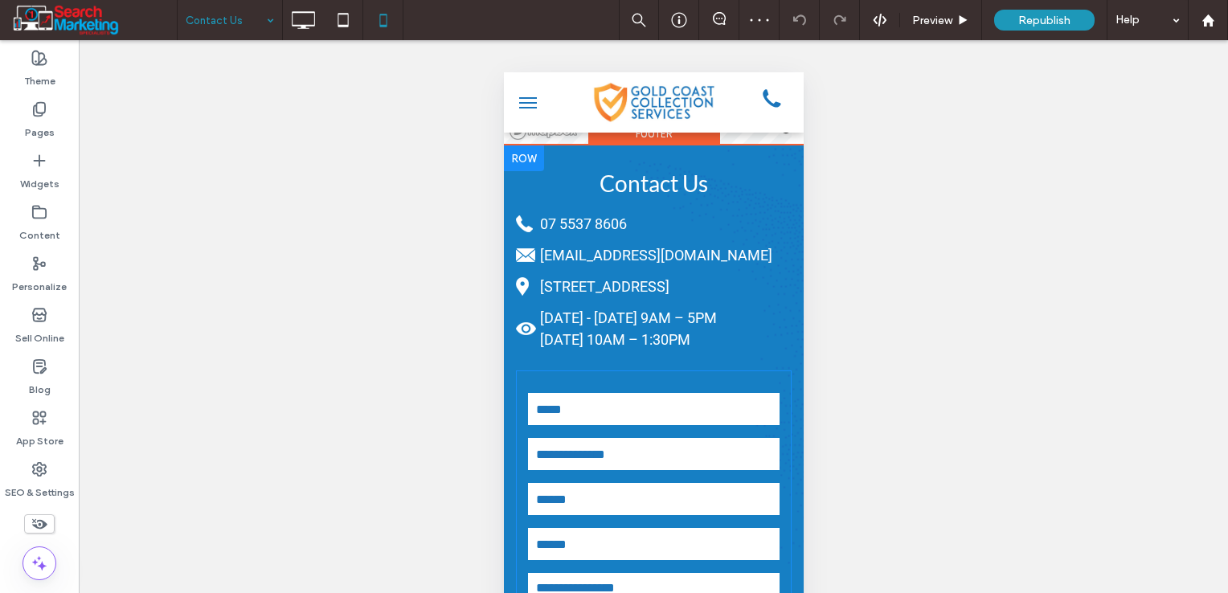
scroll to position [643, 0]
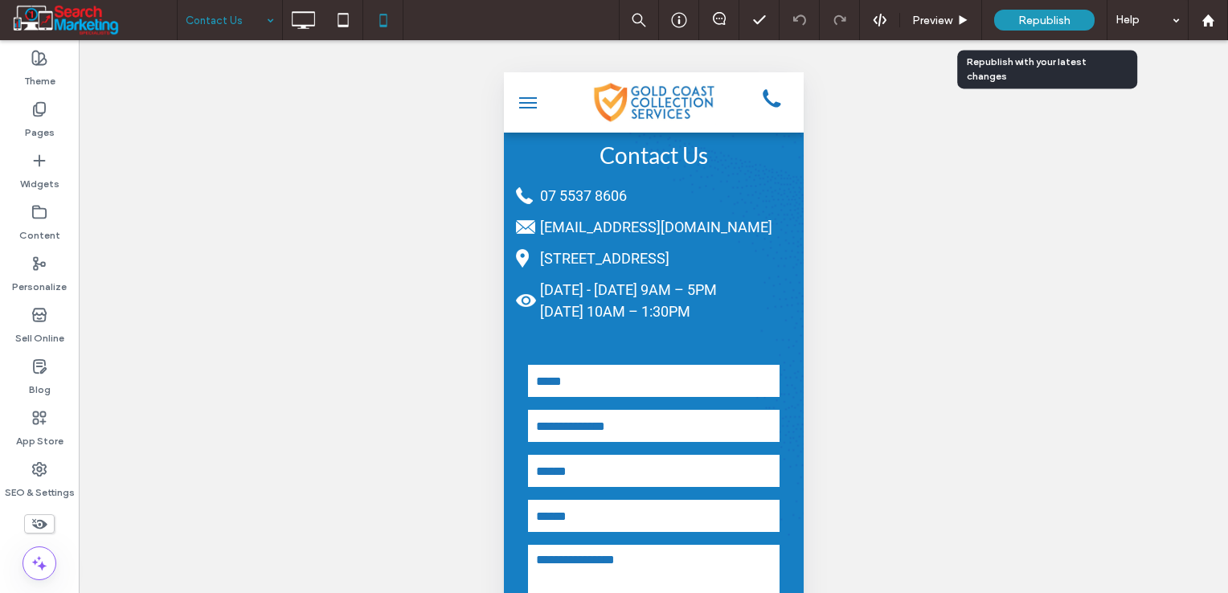
click at [1032, 21] on span "Republish" at bounding box center [1045, 21] width 52 height 14
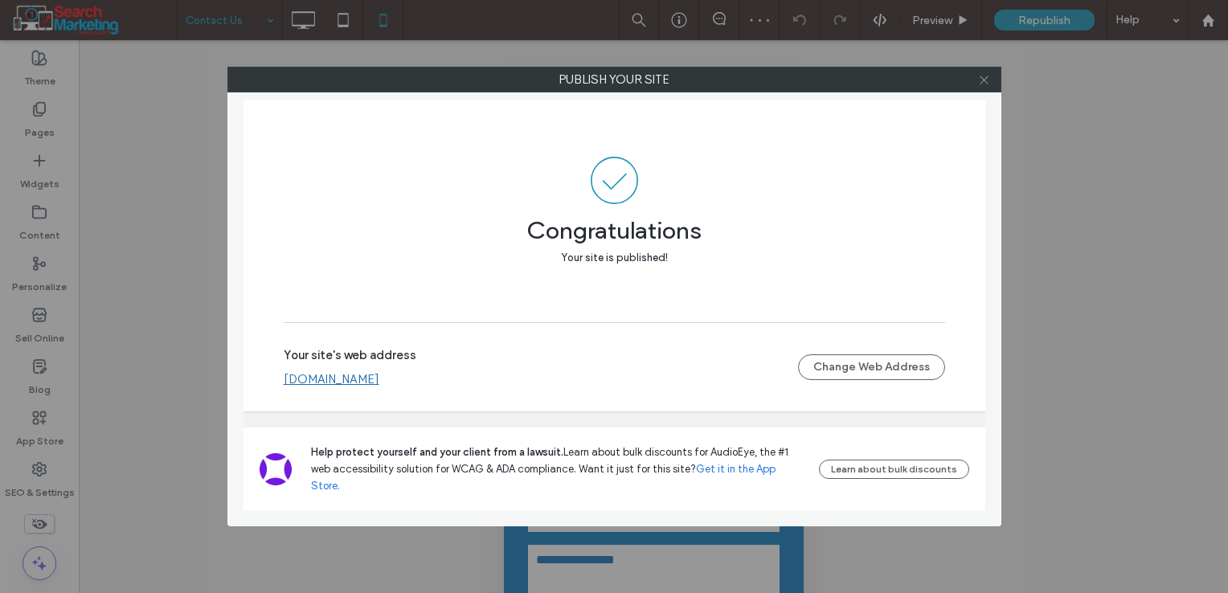
click at [987, 78] on icon at bounding box center [984, 80] width 12 height 12
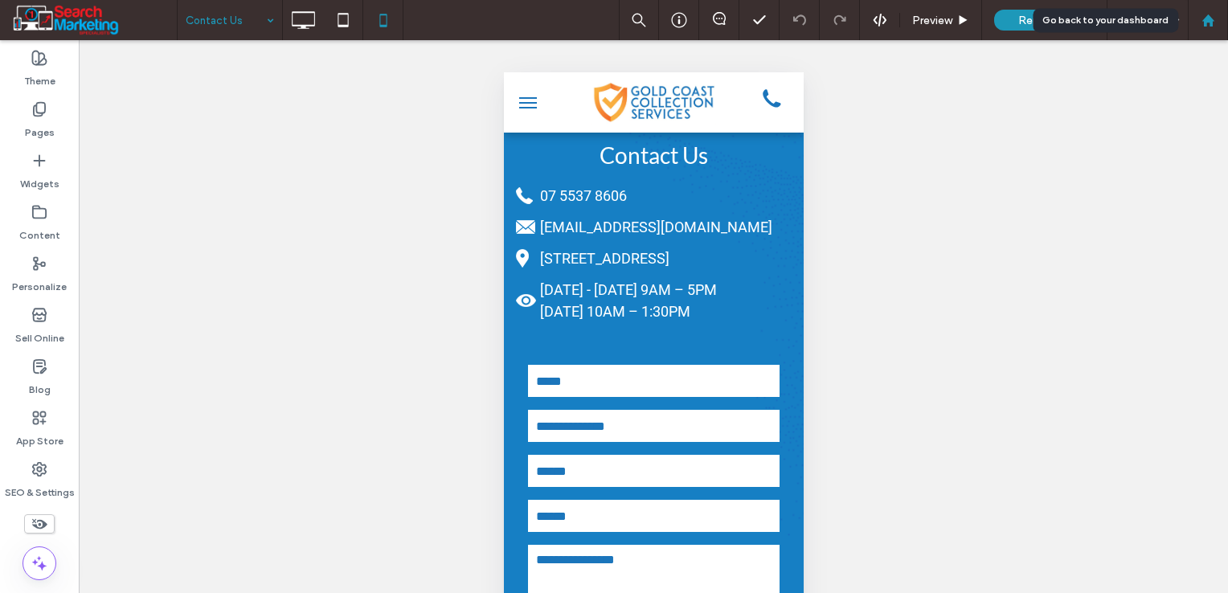
drag, startPoint x: 1219, startPoint y: 18, endPoint x: 1200, endPoint y: 31, distance: 23.2
click at [1219, 18] on div at bounding box center [1208, 21] width 39 height 14
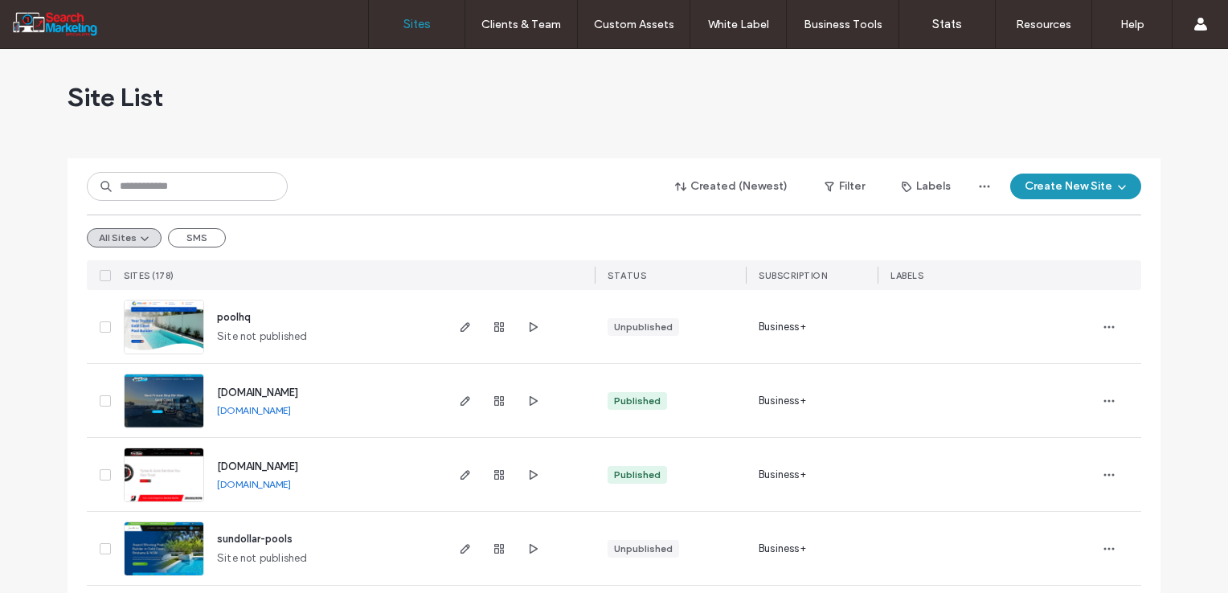
drag, startPoint x: 1187, startPoint y: 2, endPoint x: 331, endPoint y: 110, distance: 862.3
click at [331, 110] on div "Site List" at bounding box center [614, 97] width 1093 height 96
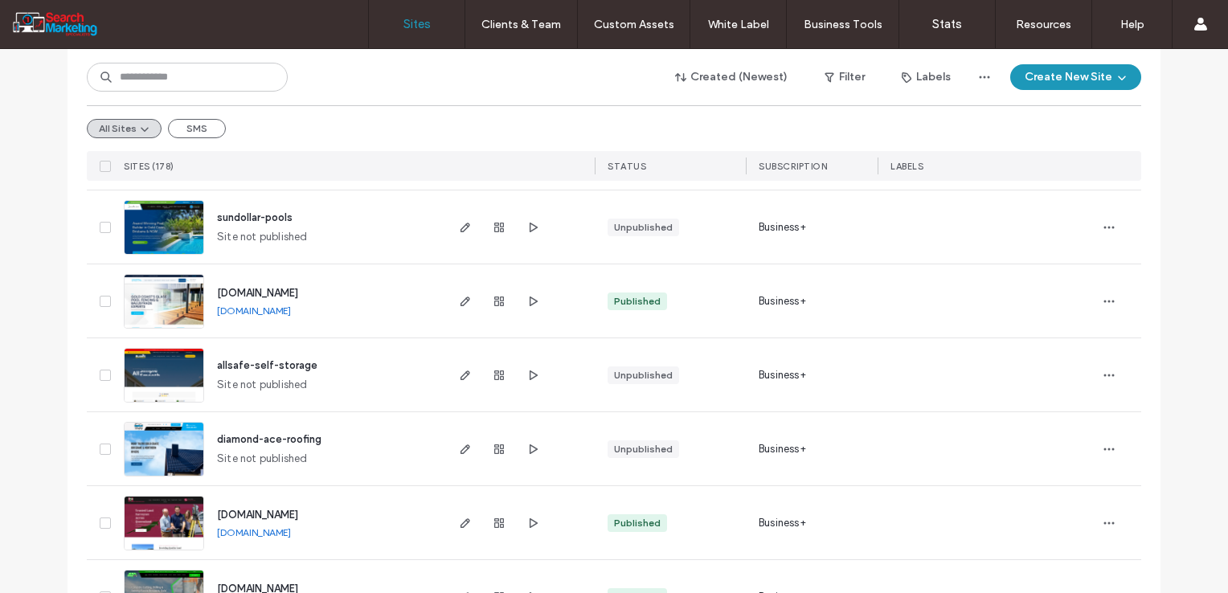
scroll to position [402, 0]
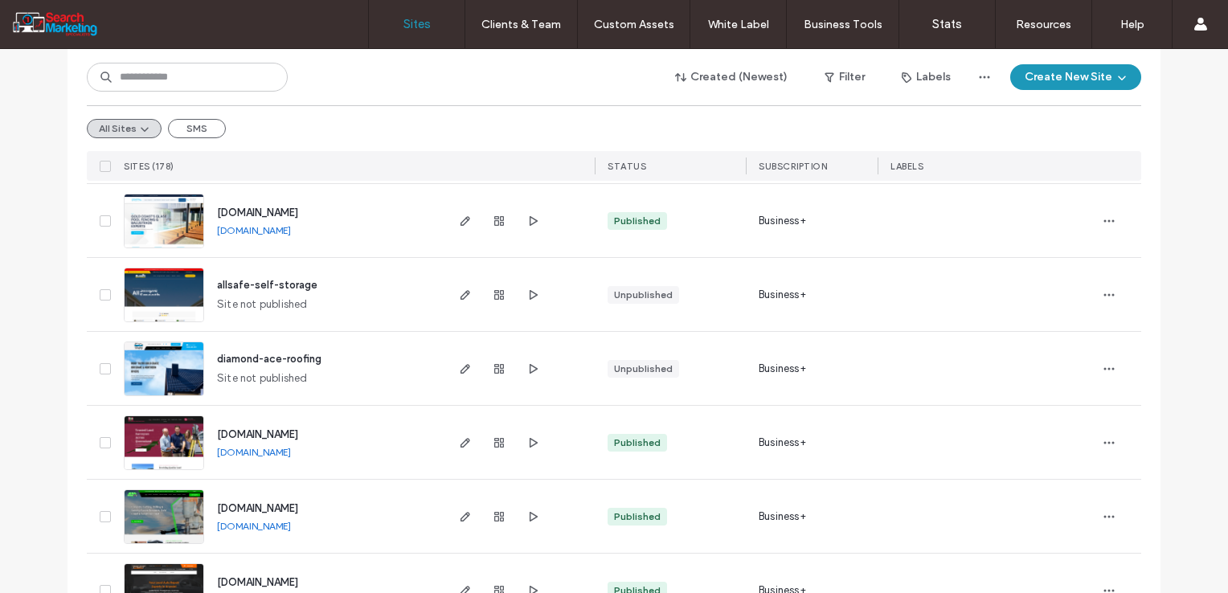
drag, startPoint x: 244, startPoint y: 453, endPoint x: 258, endPoint y: 451, distance: 13.9
click at [244, 453] on link "[DOMAIN_NAME]" at bounding box center [254, 452] width 74 height 12
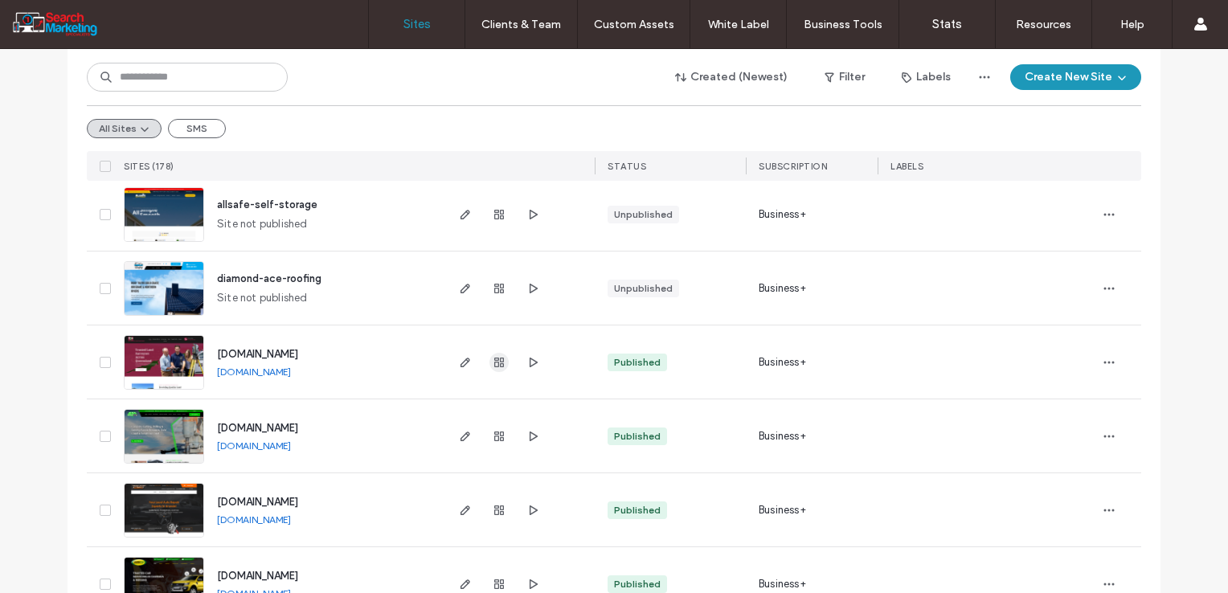
click at [494, 361] on icon "button" at bounding box center [499, 362] width 13 height 13
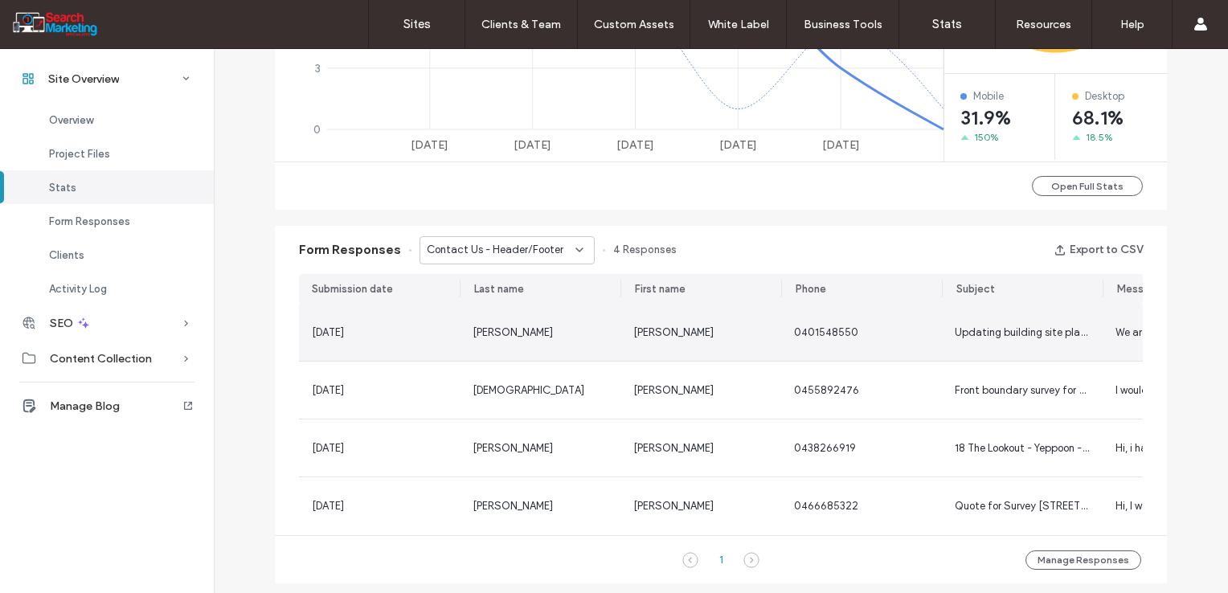
scroll to position [884, 0]
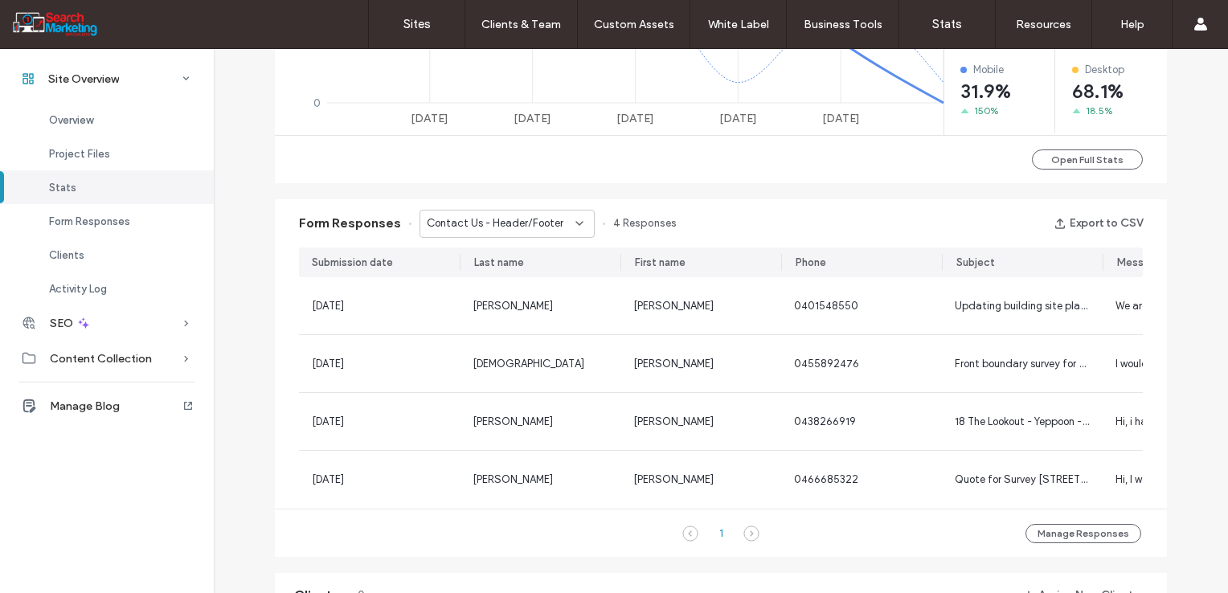
drag, startPoint x: 553, startPoint y: 221, endPoint x: 526, endPoint y: 232, distance: 29.3
click at [553, 221] on div "Contact Us - Header/Footer" at bounding box center [501, 223] width 149 height 16
click at [502, 285] on span "Contact Us - Contact page" at bounding box center [486, 280] width 135 height 16
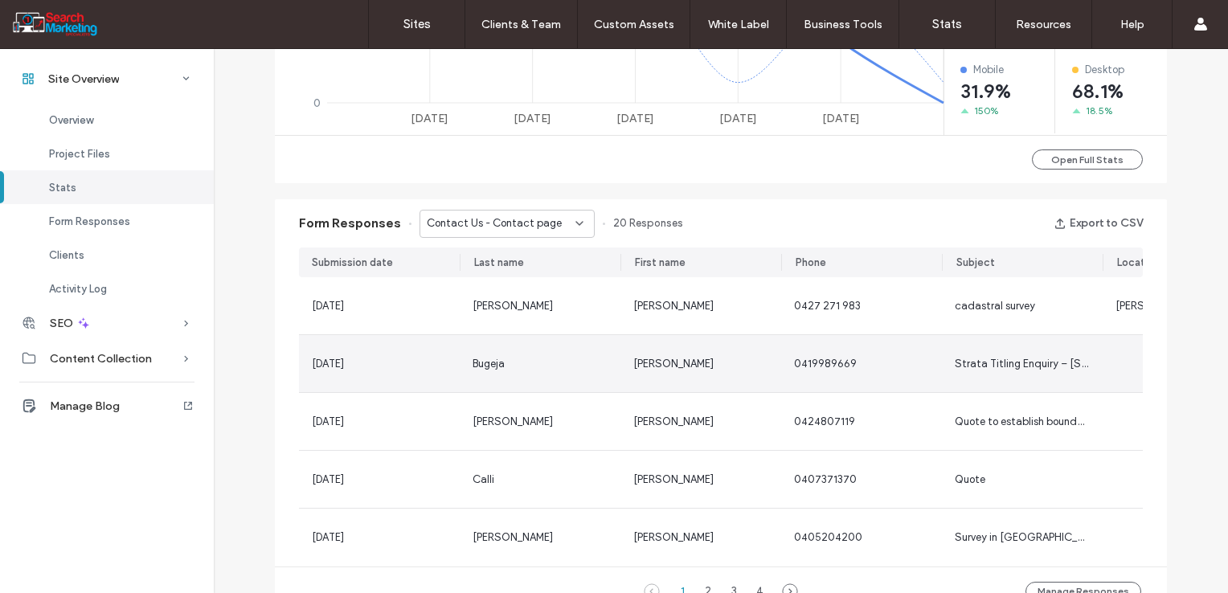
scroll to position [965, 0]
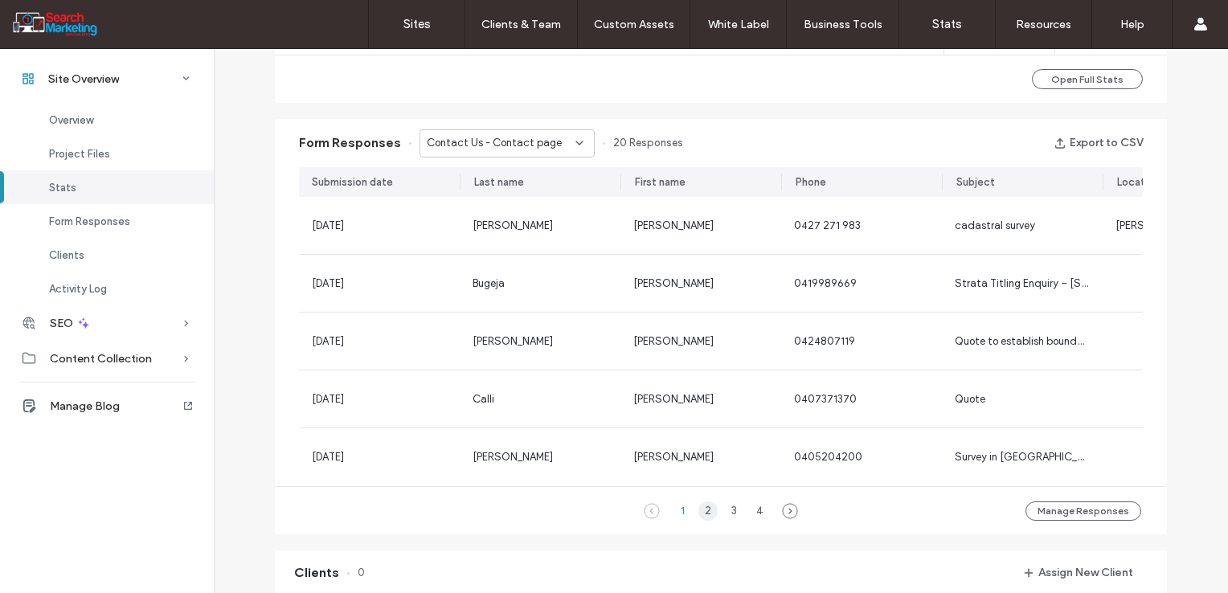
click at [703, 519] on div "2" at bounding box center [708, 511] width 19 height 19
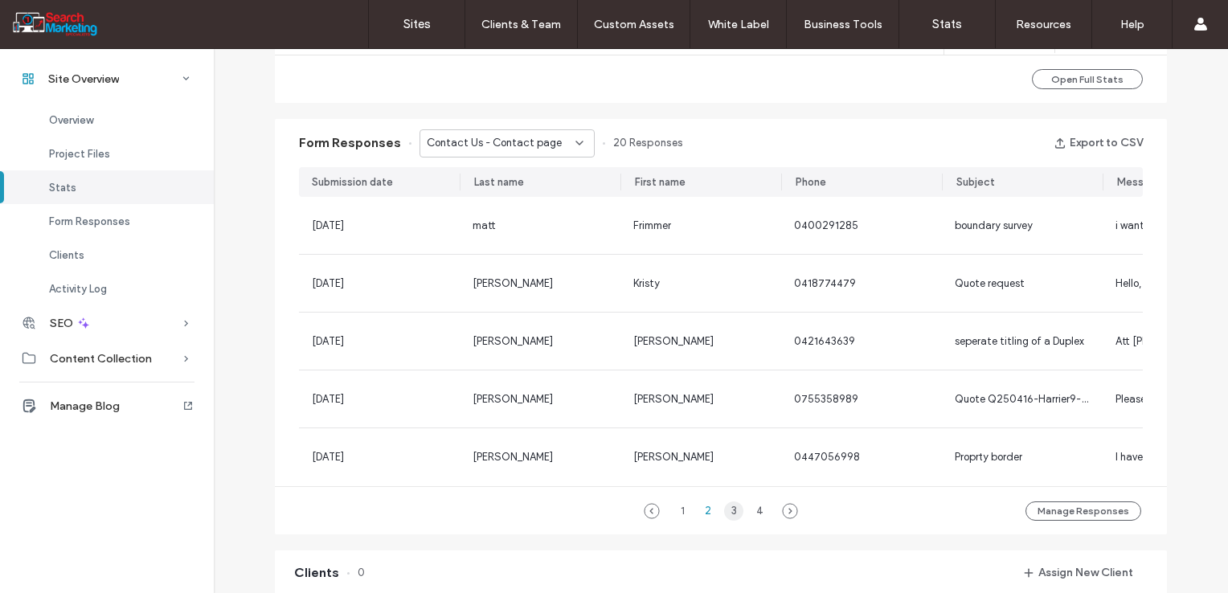
click at [728, 519] on div "3" at bounding box center [733, 511] width 19 height 19
click at [756, 520] on div "4" at bounding box center [759, 511] width 19 height 19
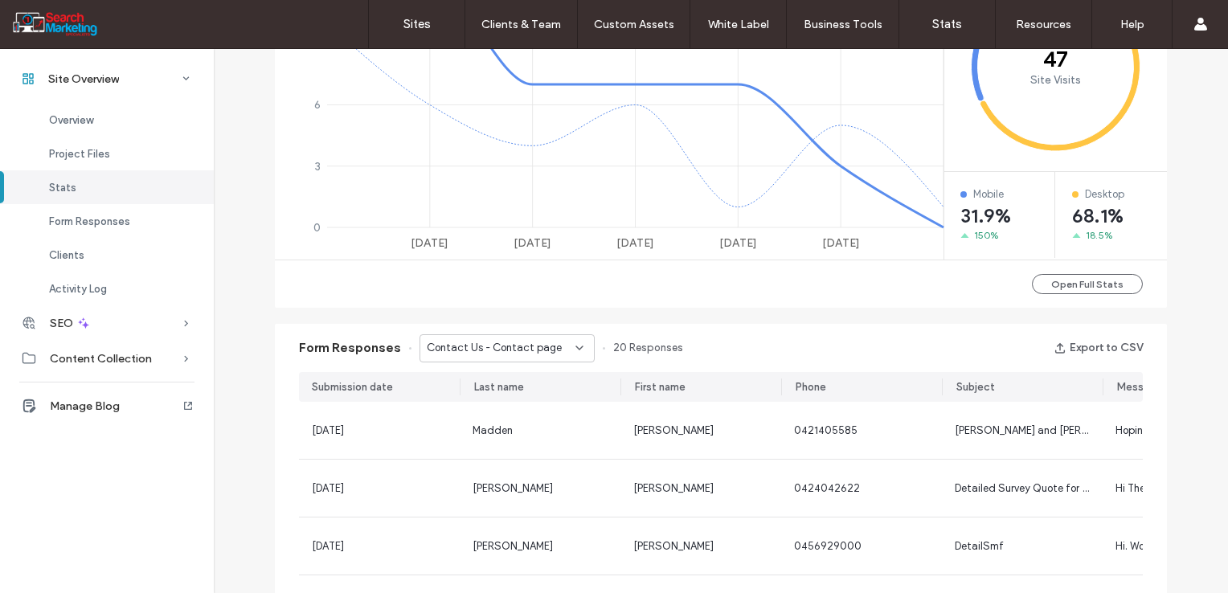
scroll to position [643, 0]
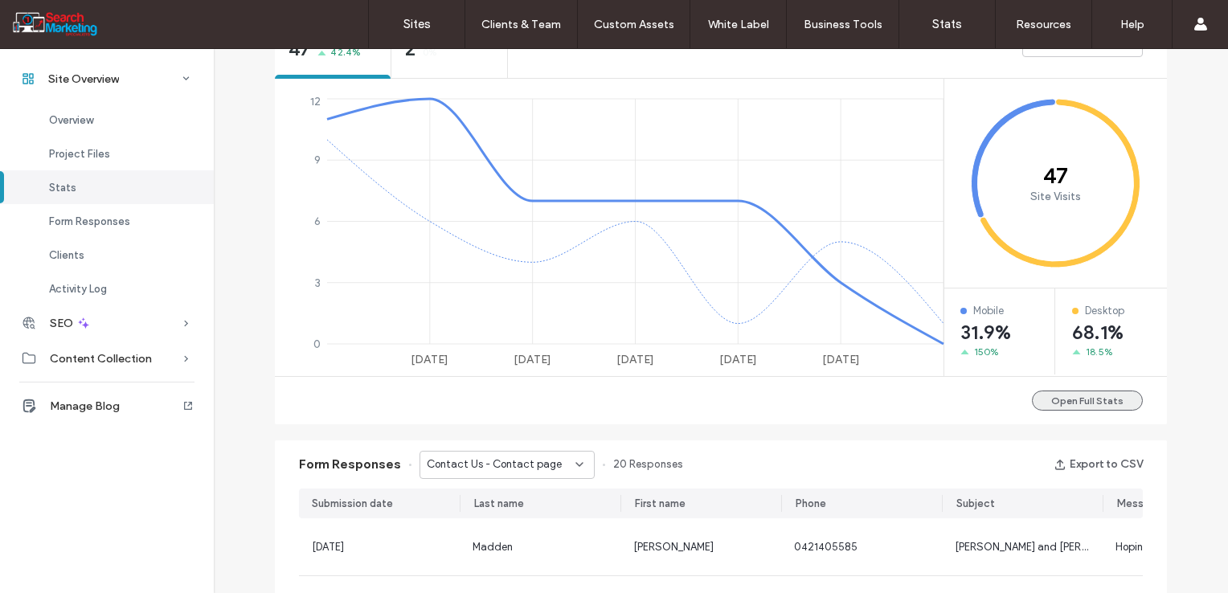
click at [1060, 404] on button "Open Full Stats" at bounding box center [1087, 401] width 111 height 20
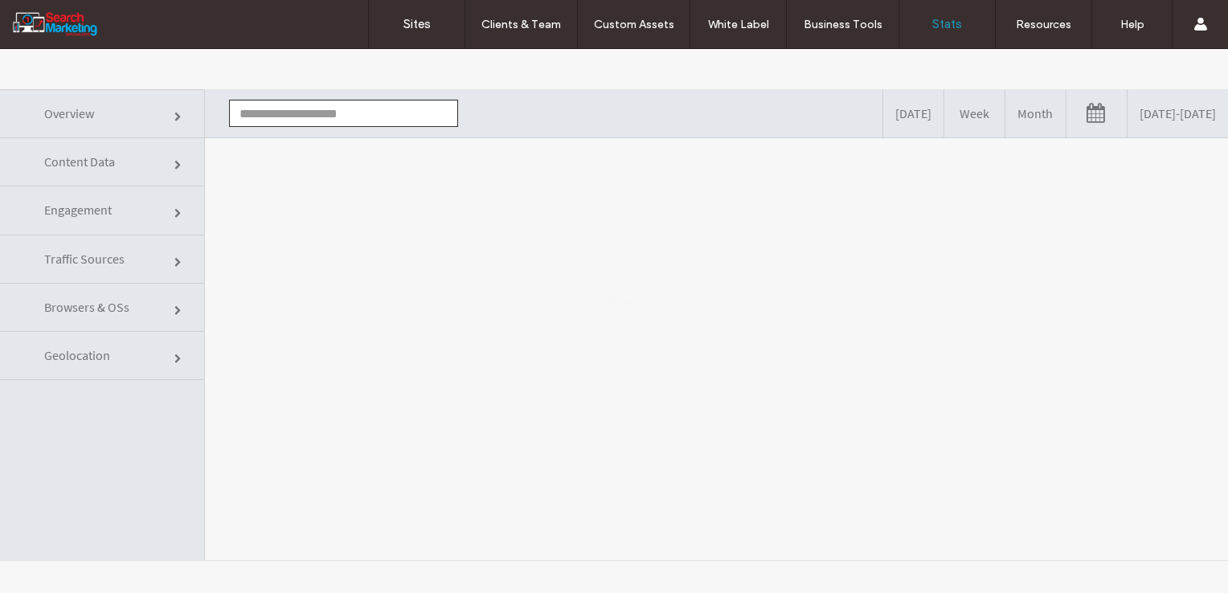
type input "**********"
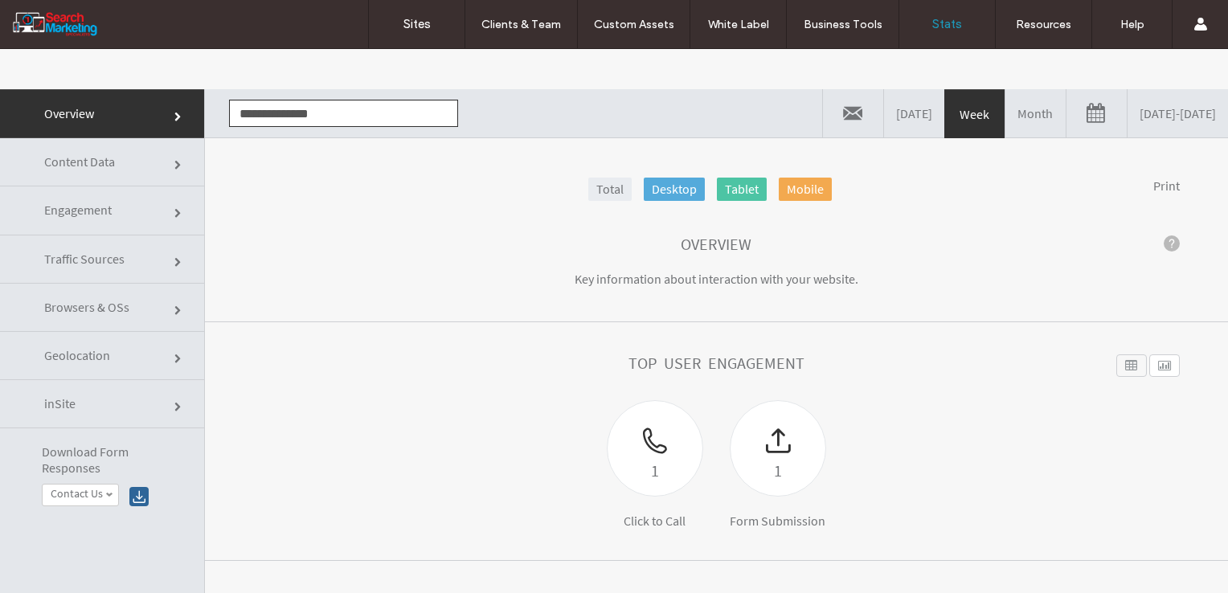
click at [1006, 121] on link "Month" at bounding box center [1036, 113] width 60 height 48
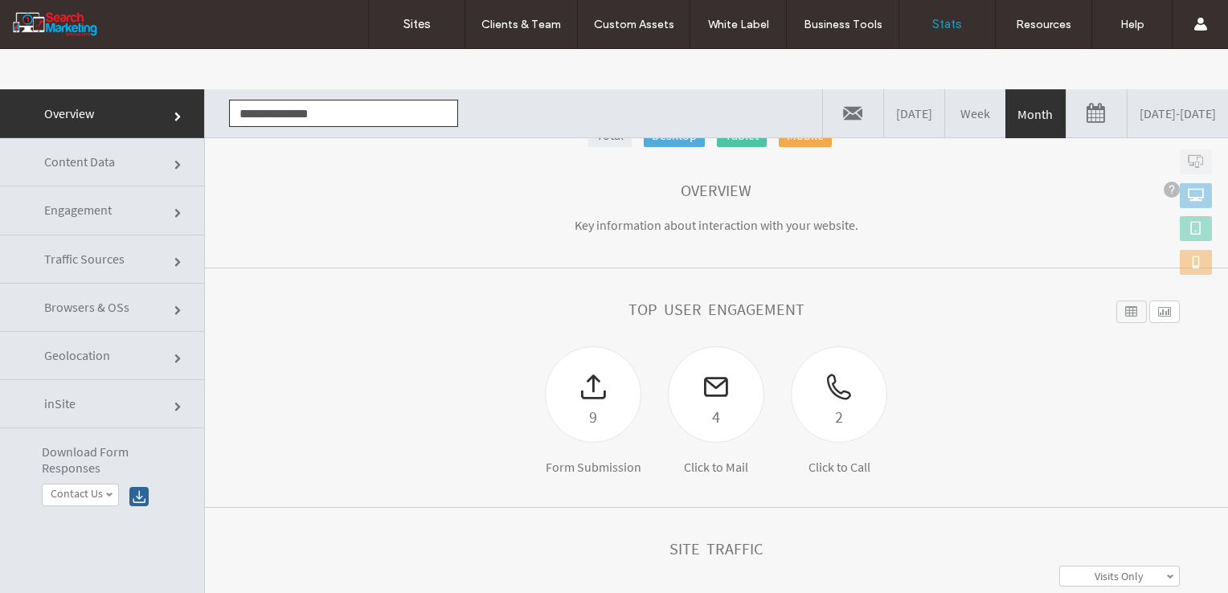
scroll to position [80, 0]
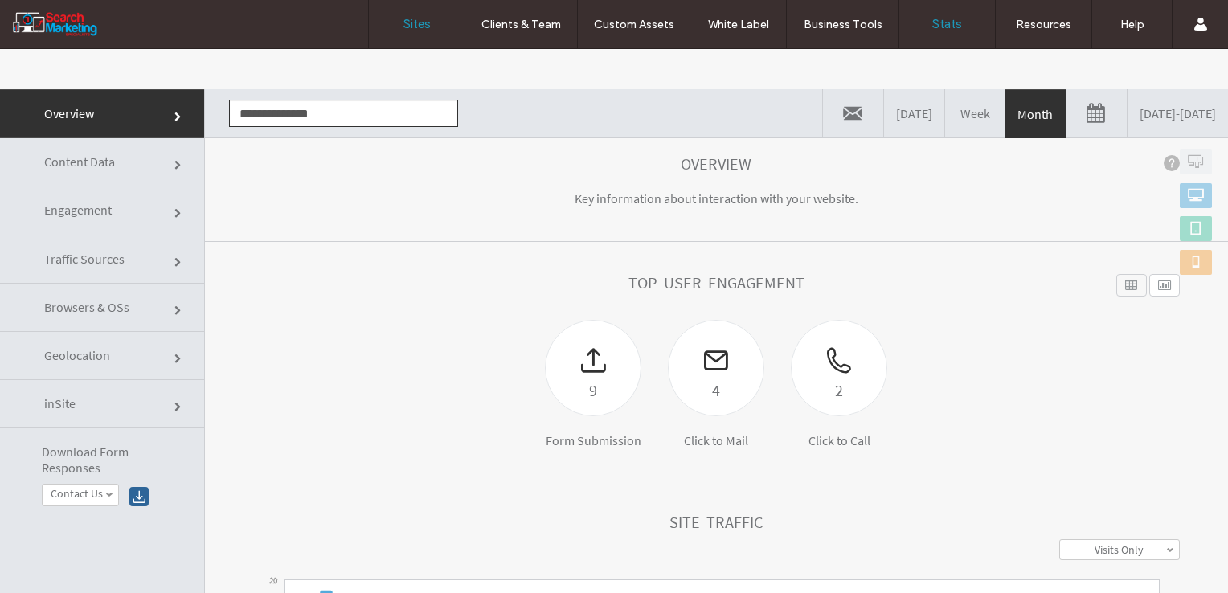
click at [424, 29] on label "Sites" at bounding box center [417, 24] width 27 height 14
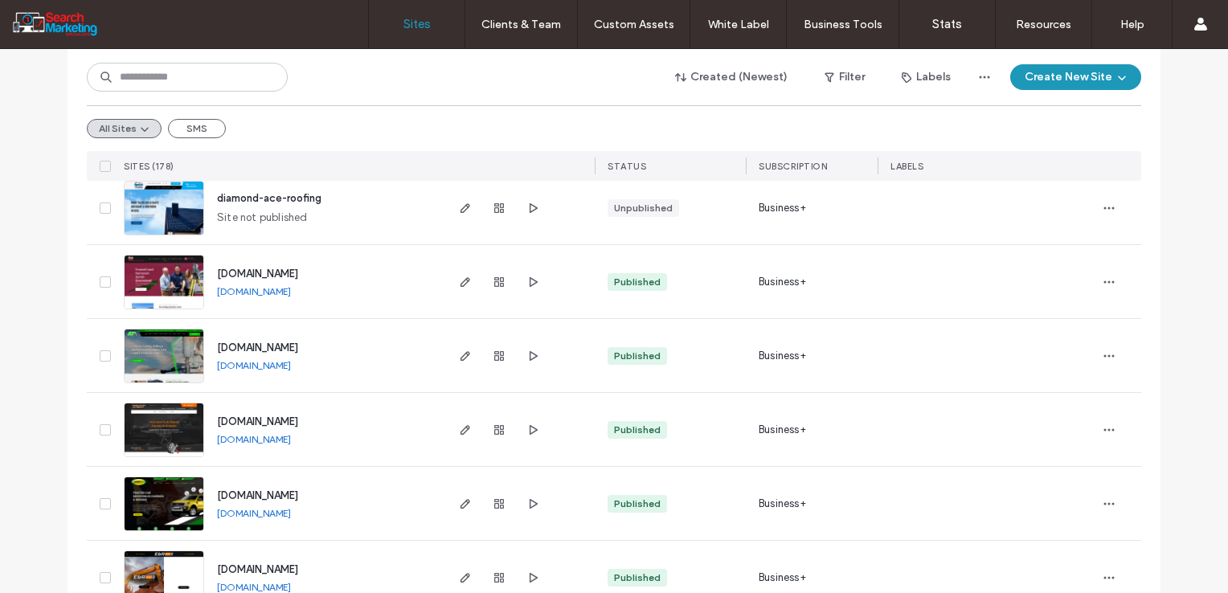
scroll to position [643, 0]
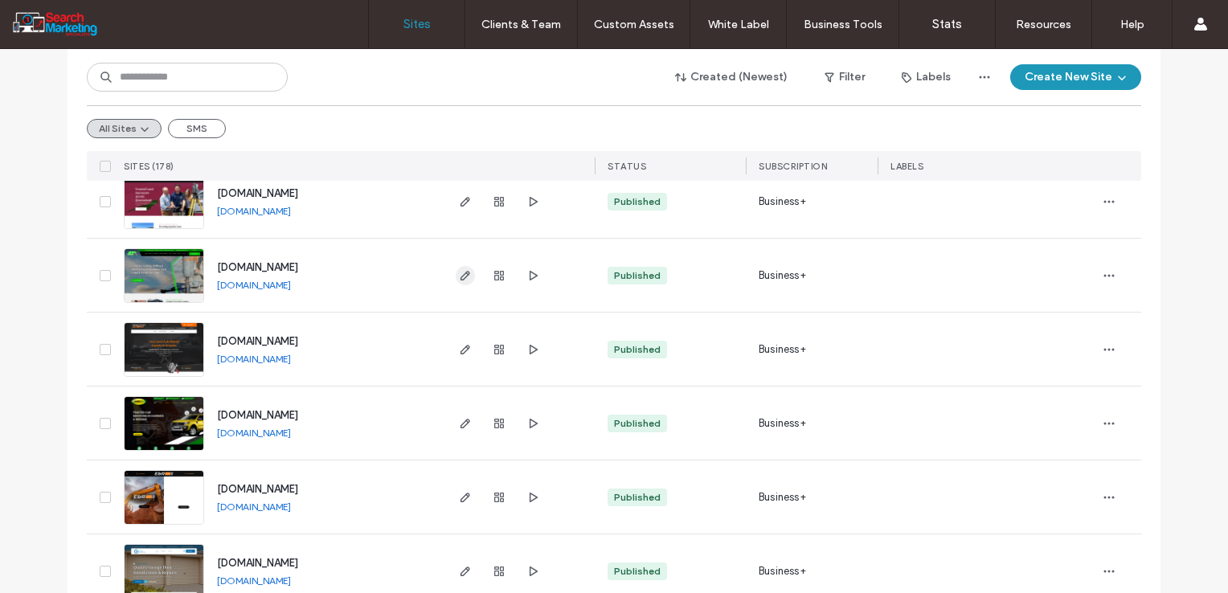
click at [459, 272] on icon "button" at bounding box center [465, 275] width 13 height 13
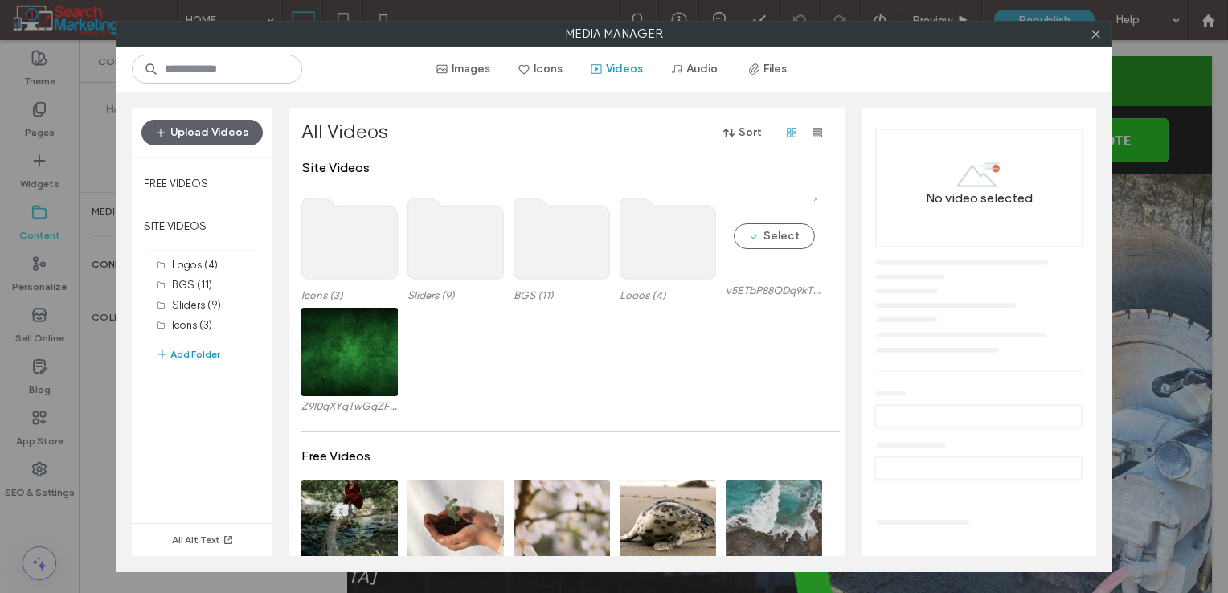
click at [785, 241] on video at bounding box center [774, 236] width 96 height 88
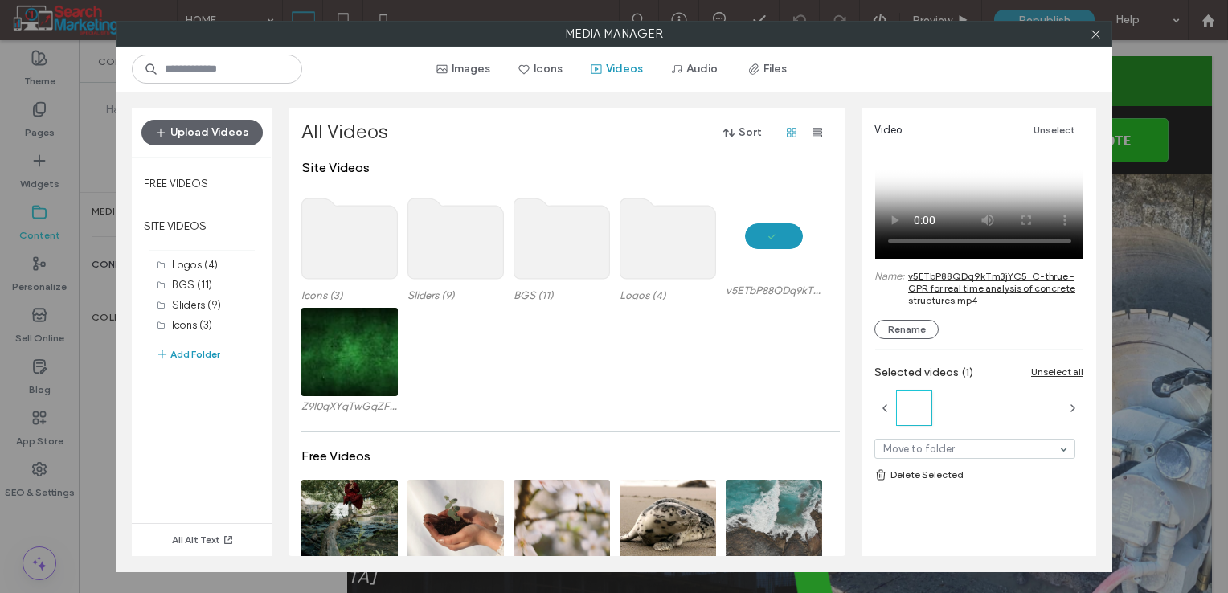
click at [932, 291] on link "v5ETbP88QDq9kTm3jYC5_C-thrue - GPR for real time analysis of concrete structure…" at bounding box center [996, 288] width 175 height 36
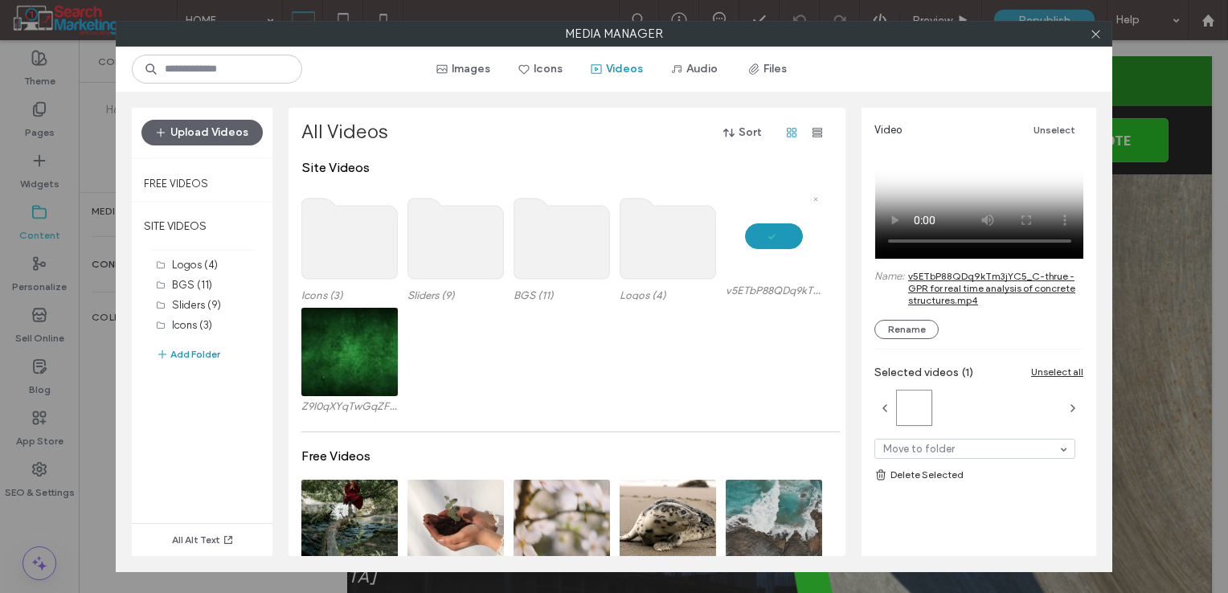
click at [779, 233] on video at bounding box center [774, 236] width 96 height 88
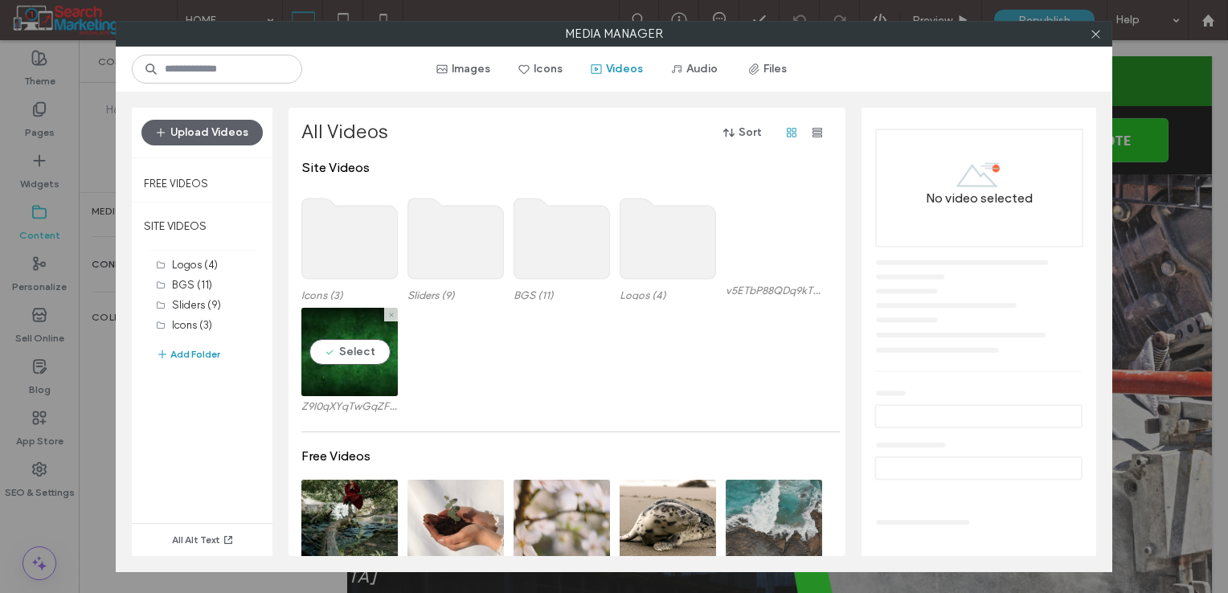
drag, startPoint x: 357, startPoint y: 352, endPoint x: 389, endPoint y: 351, distance: 32.2
click at [357, 352] on video at bounding box center [349, 352] width 96 height 88
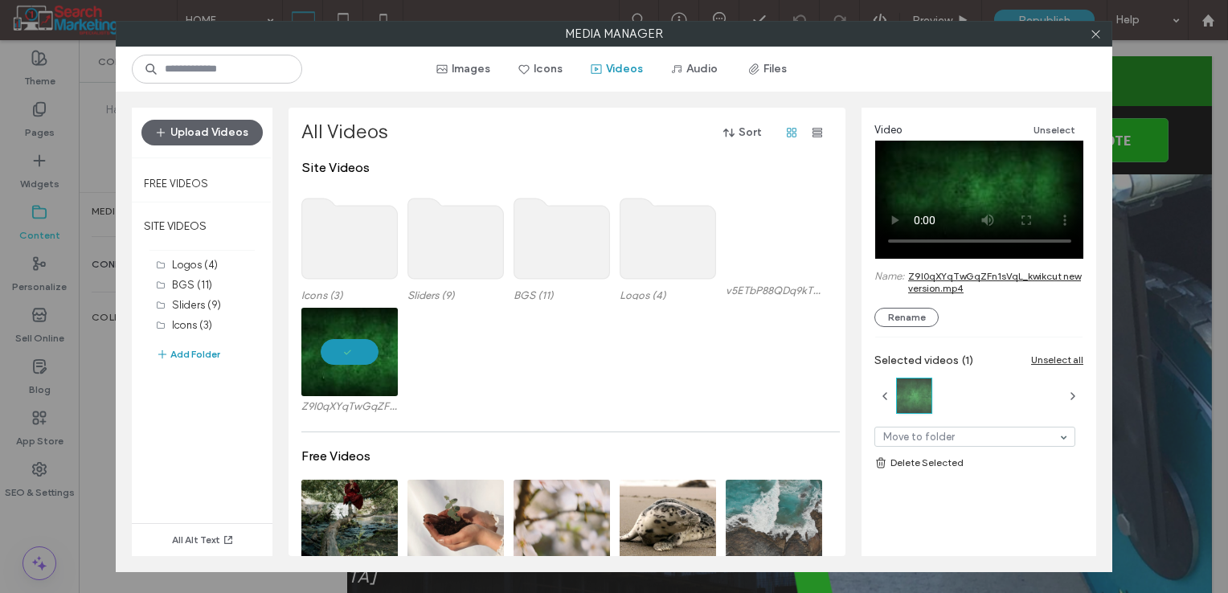
click at [740, 34] on label "Media Manager" at bounding box center [614, 34] width 995 height 24
click at [1090, 33] on icon at bounding box center [1096, 34] width 12 height 12
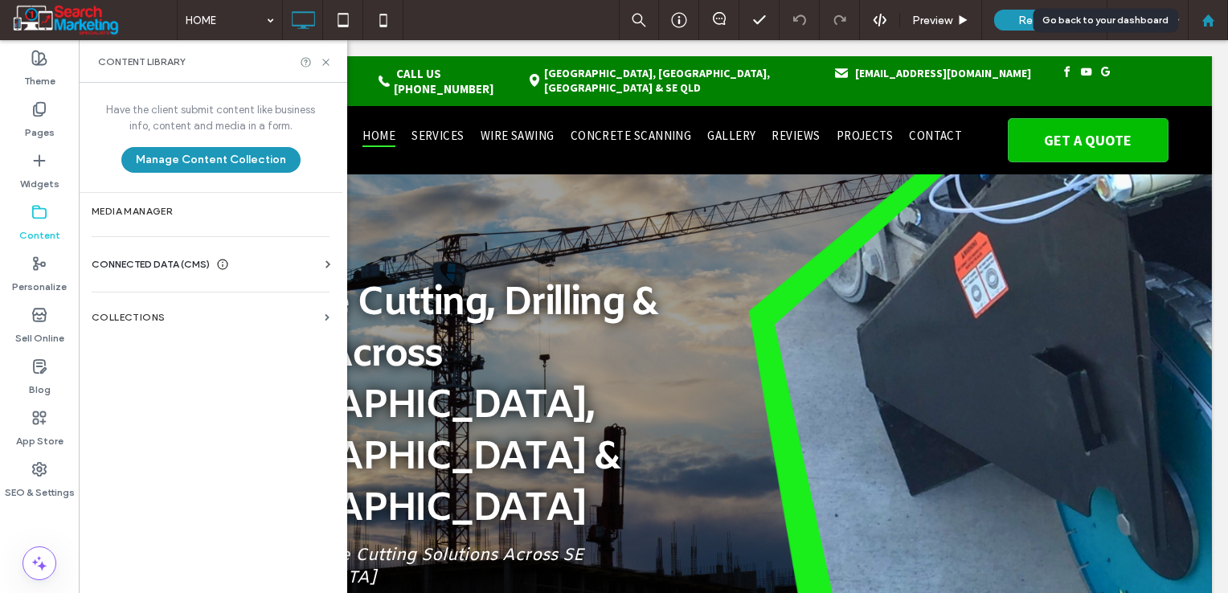
click at [1202, 23] on icon at bounding box center [1209, 21] width 14 height 14
